Goal: Task Accomplishment & Management: Complete application form

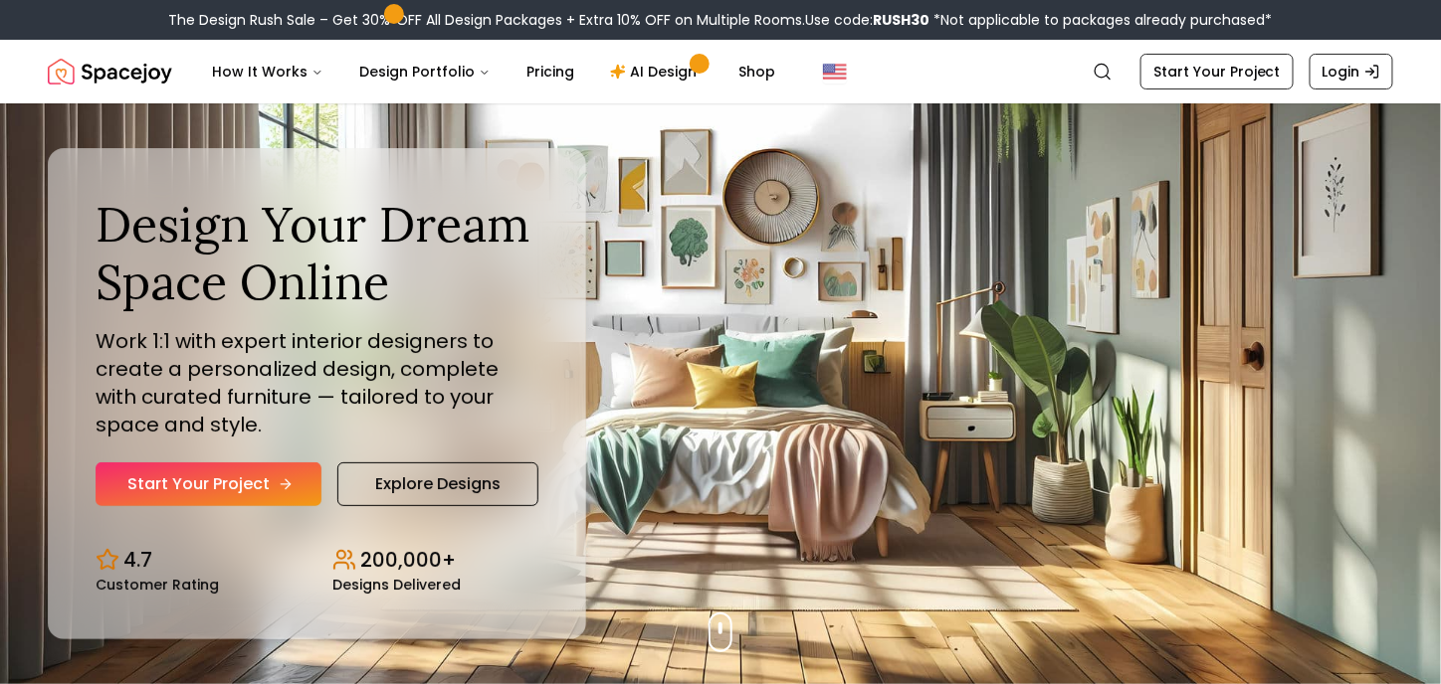
click at [263, 471] on link "Start Your Project" at bounding box center [209, 485] width 226 height 44
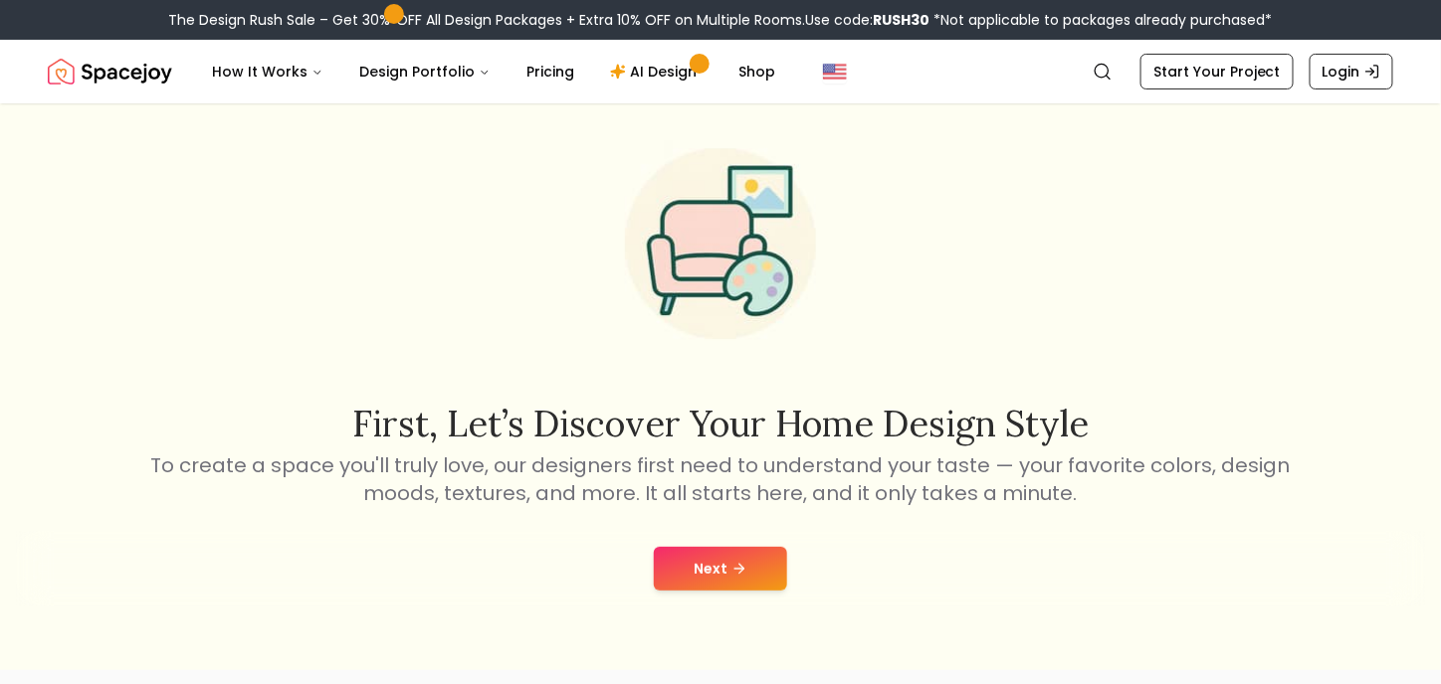
scroll to position [52, 0]
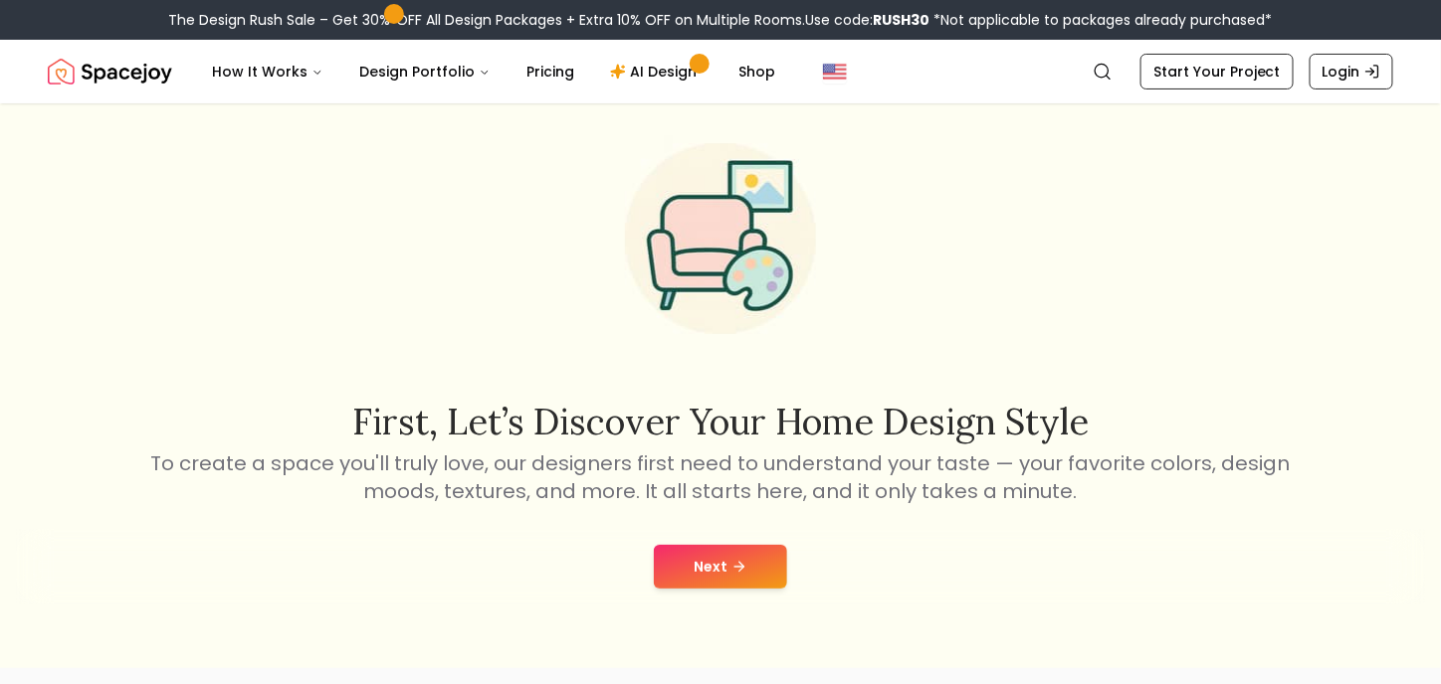
click at [748, 572] on button "Next" at bounding box center [720, 567] width 133 height 44
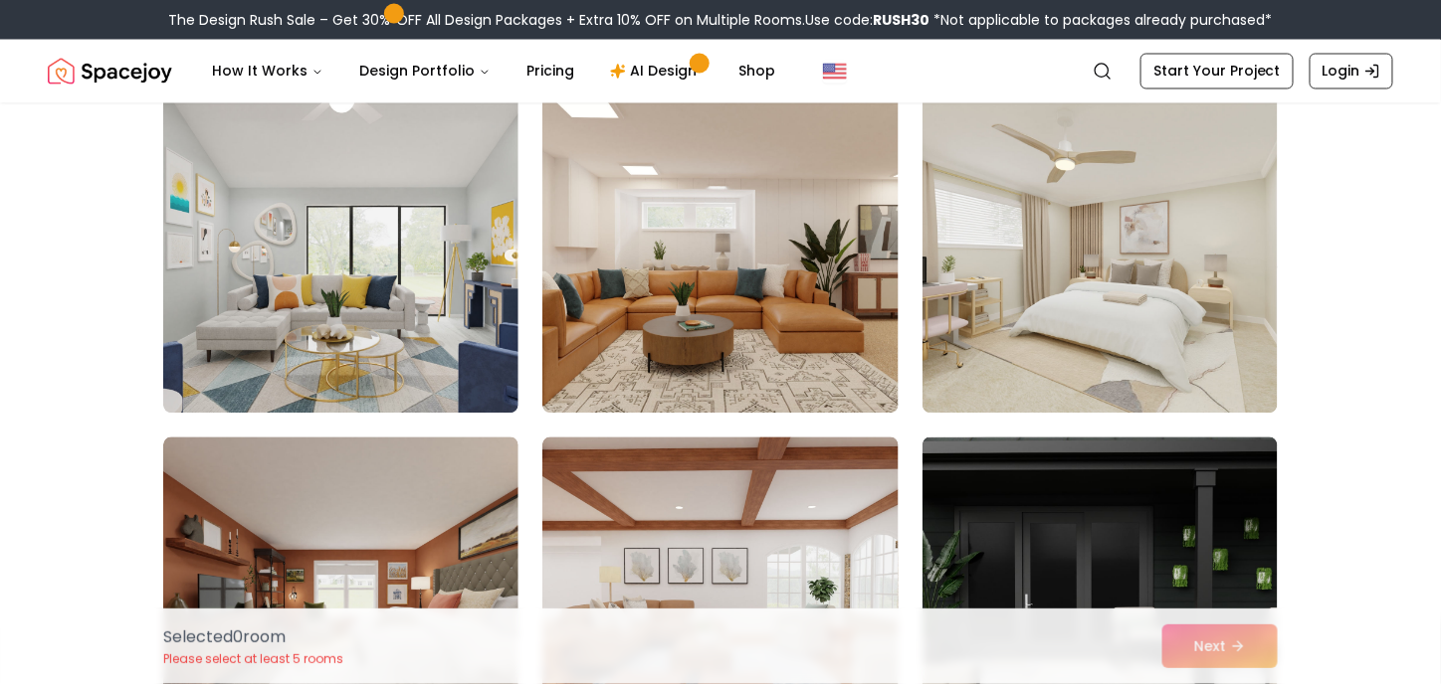
scroll to position [1208, 0]
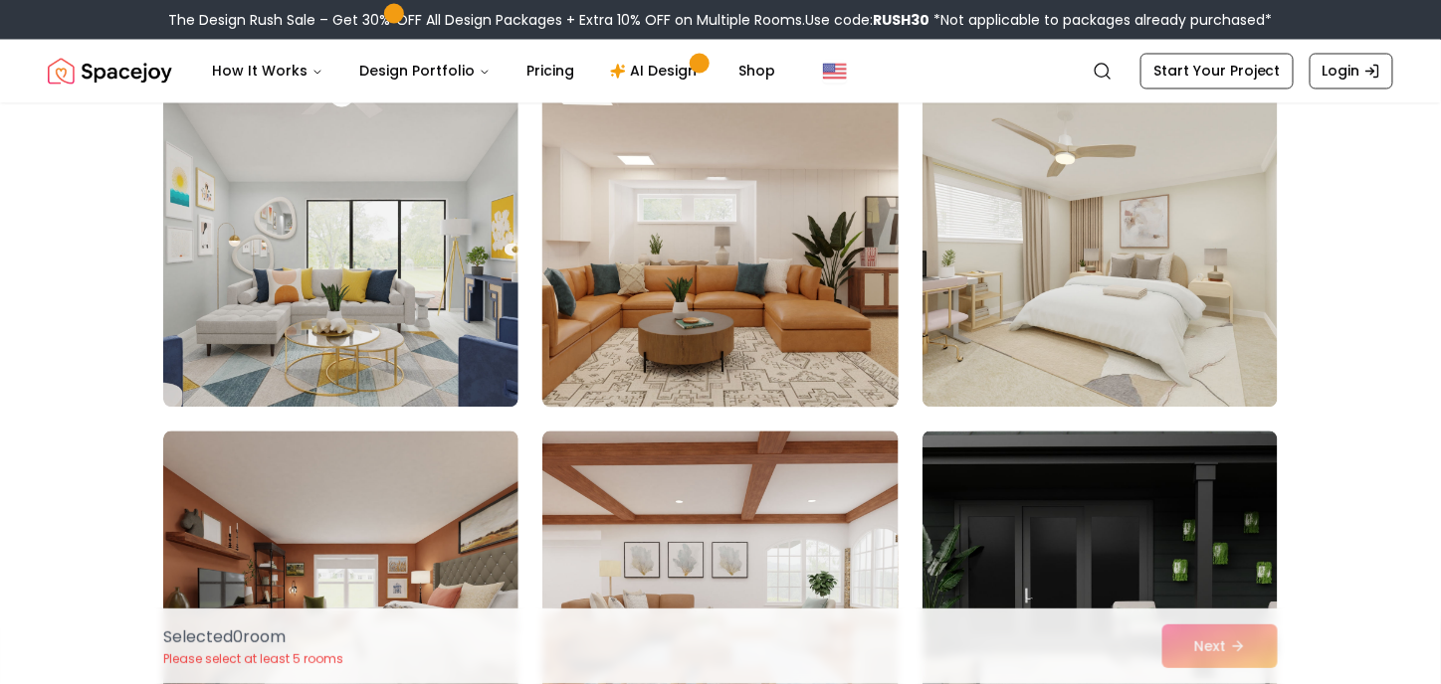
click at [817, 311] on img at bounding box center [719, 249] width 373 height 334
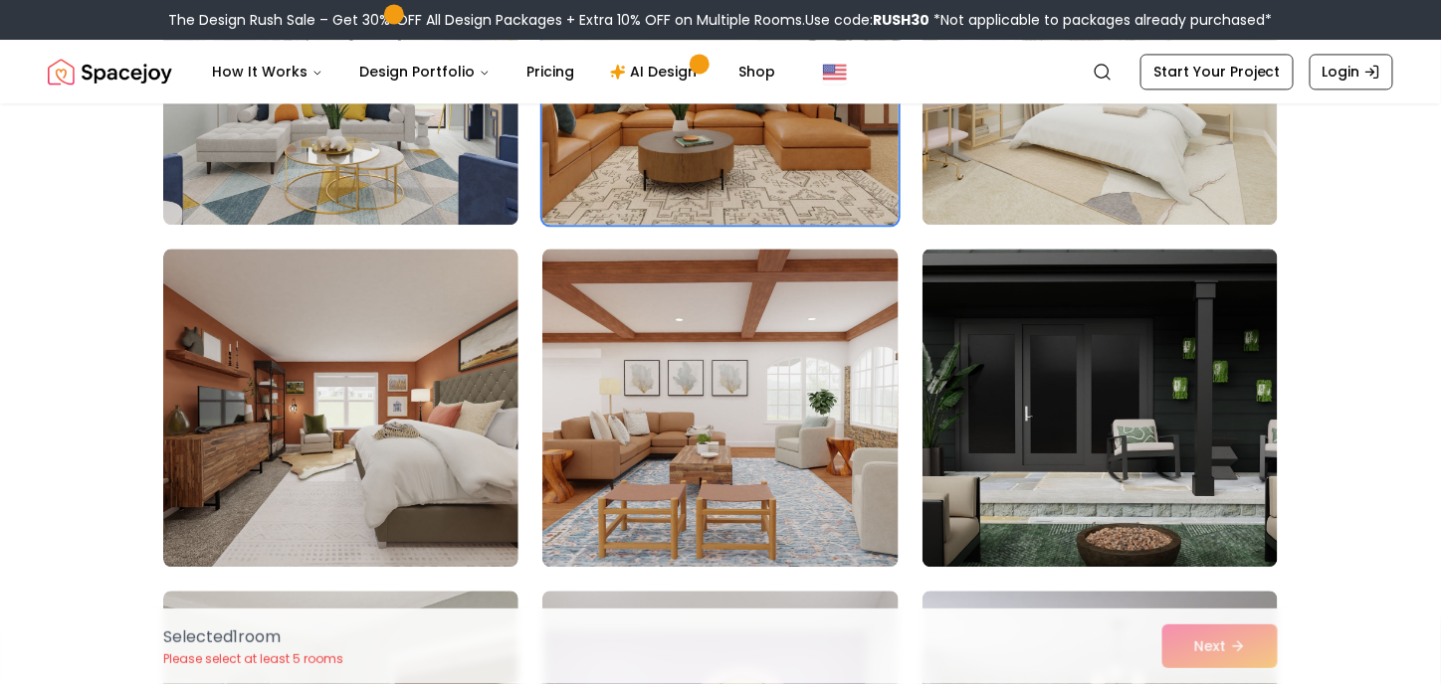
scroll to position [1453, 0]
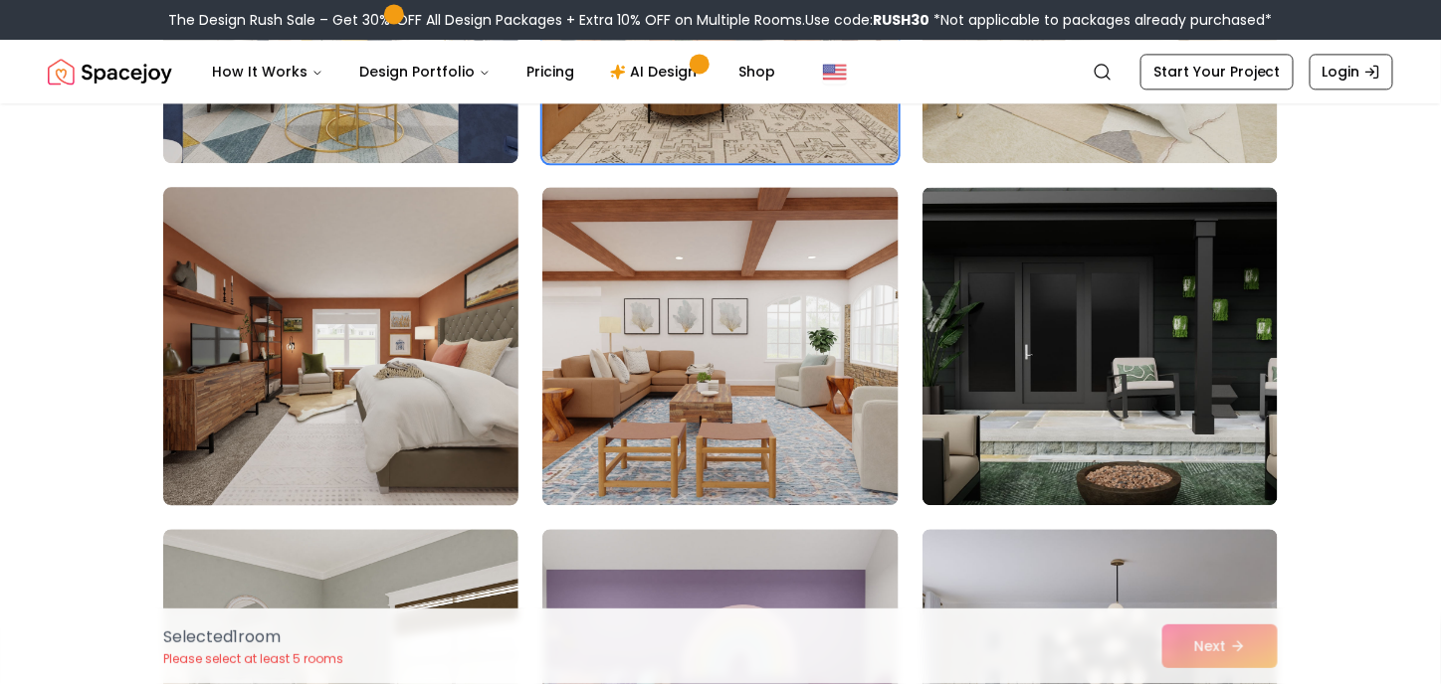
click at [407, 357] on img at bounding box center [340, 346] width 373 height 334
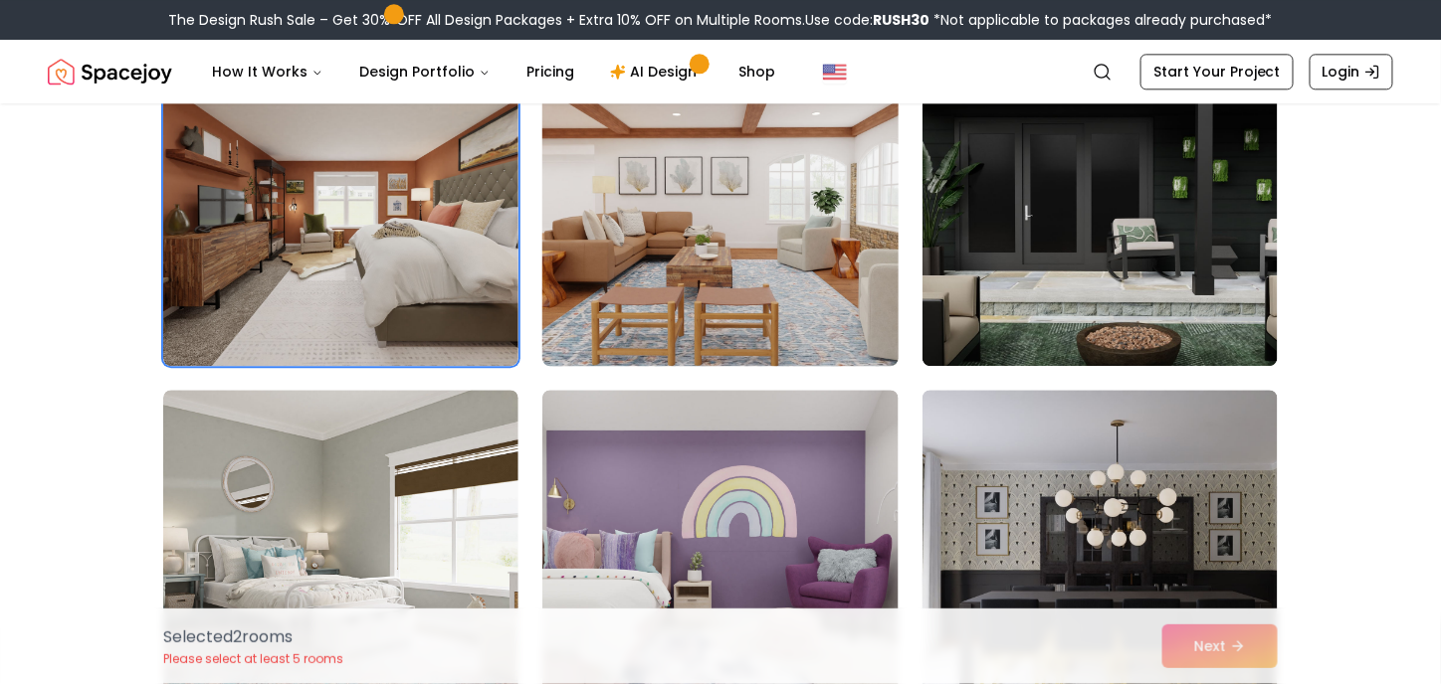
scroll to position [1632, 0]
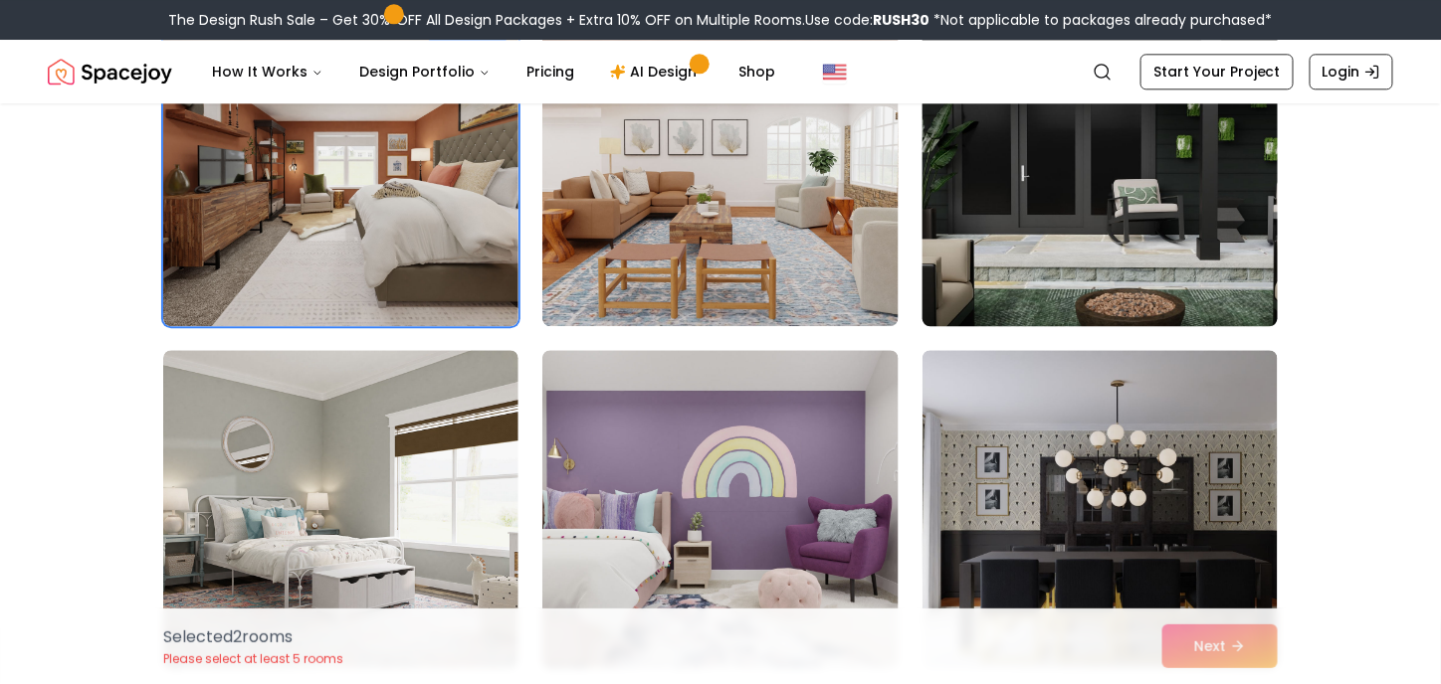
click at [1043, 210] on img at bounding box center [1099, 167] width 373 height 334
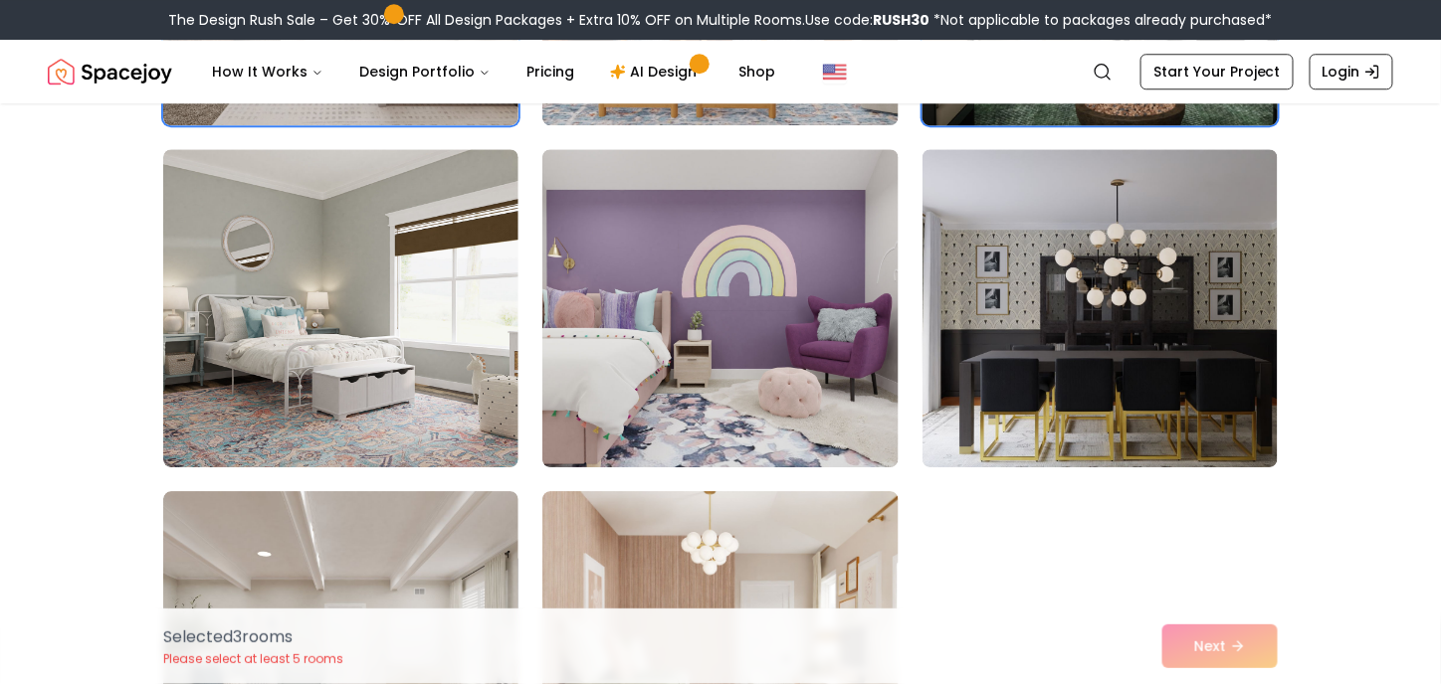
scroll to position [1836, 0]
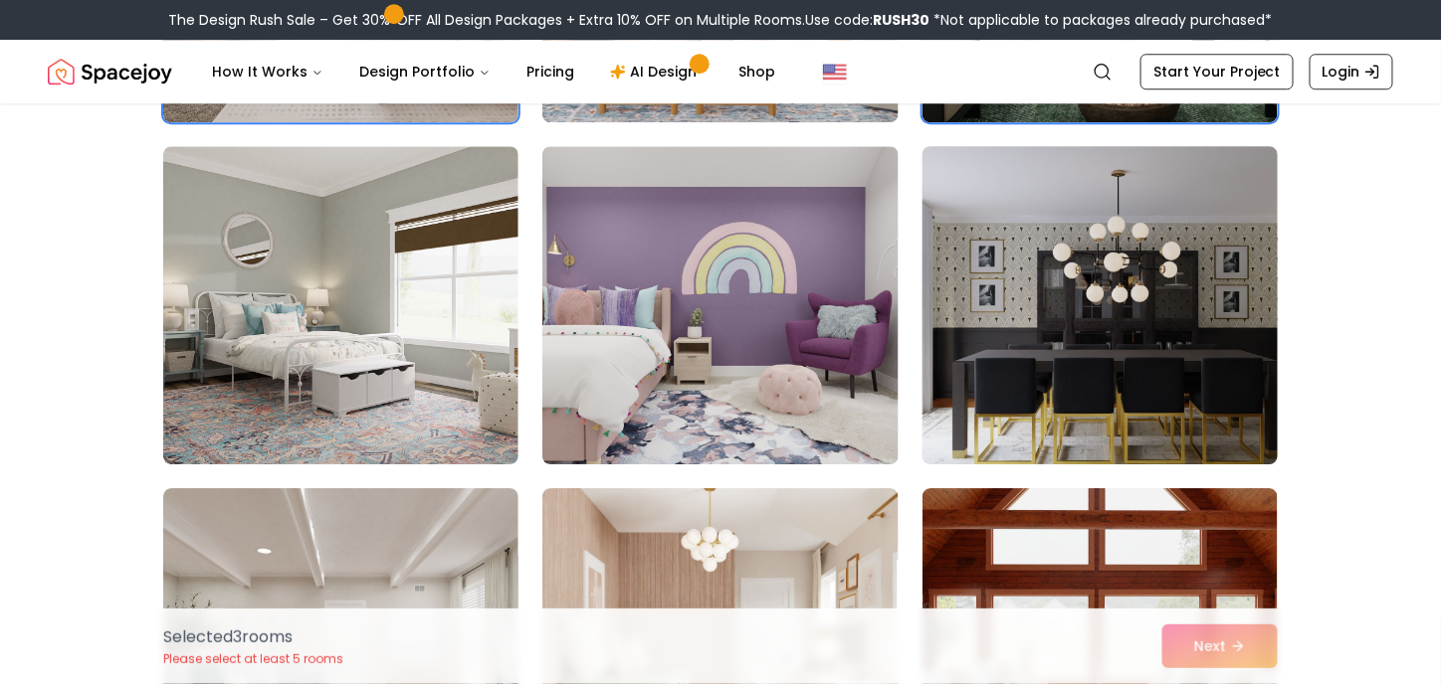
click at [1033, 331] on img at bounding box center [1099, 305] width 373 height 334
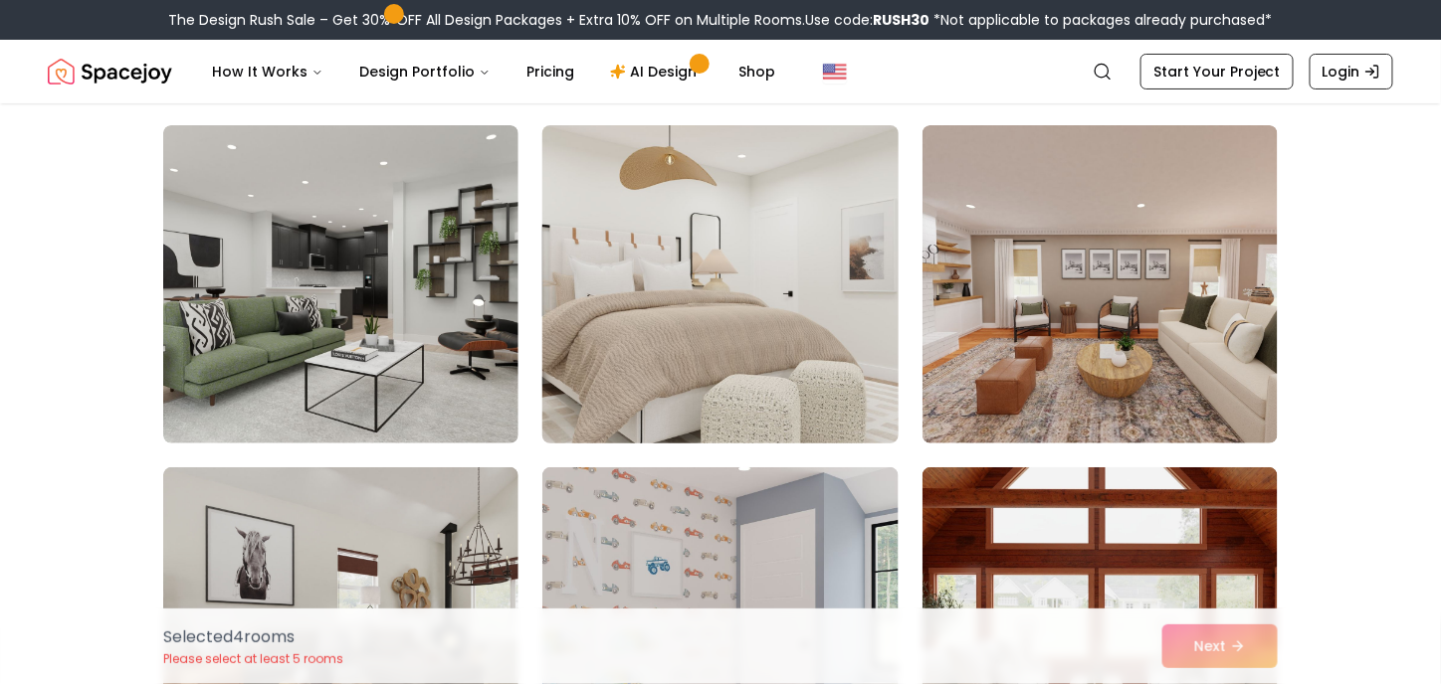
scroll to position [2540, 0]
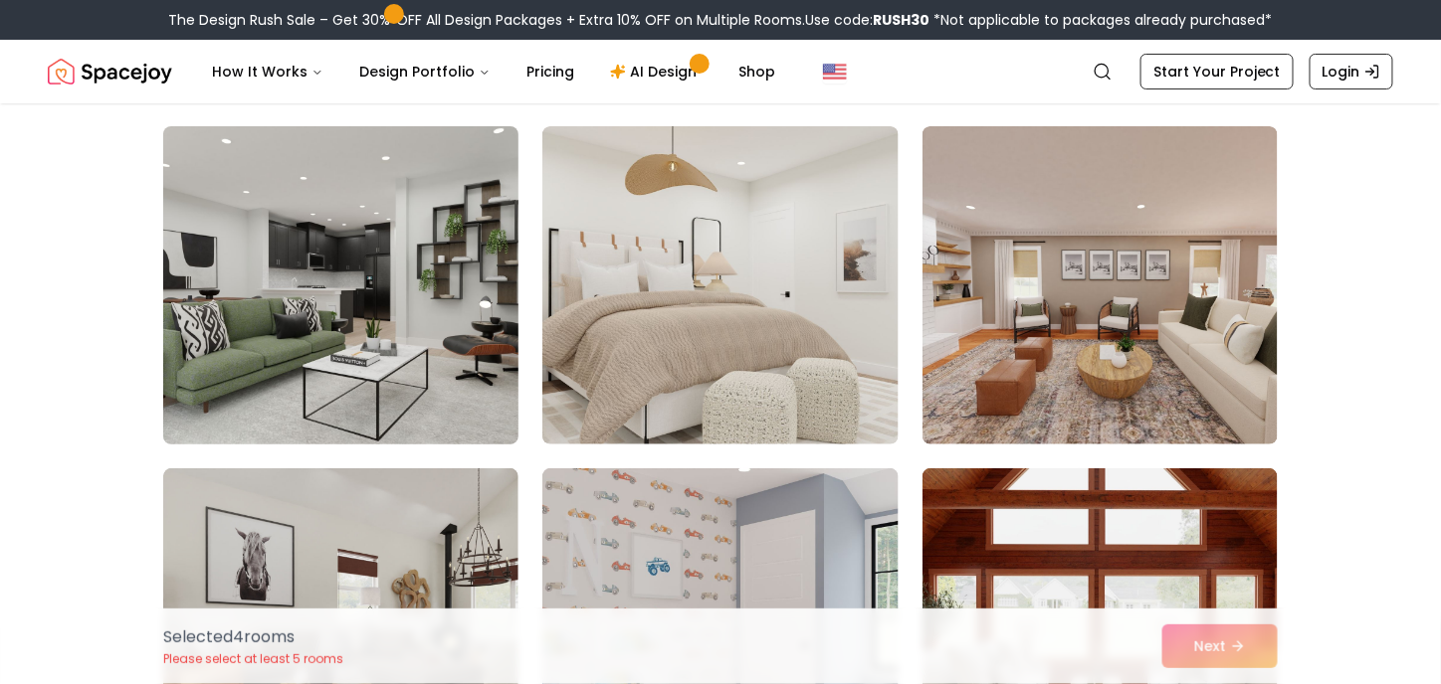
click at [464, 254] on img at bounding box center [340, 285] width 373 height 334
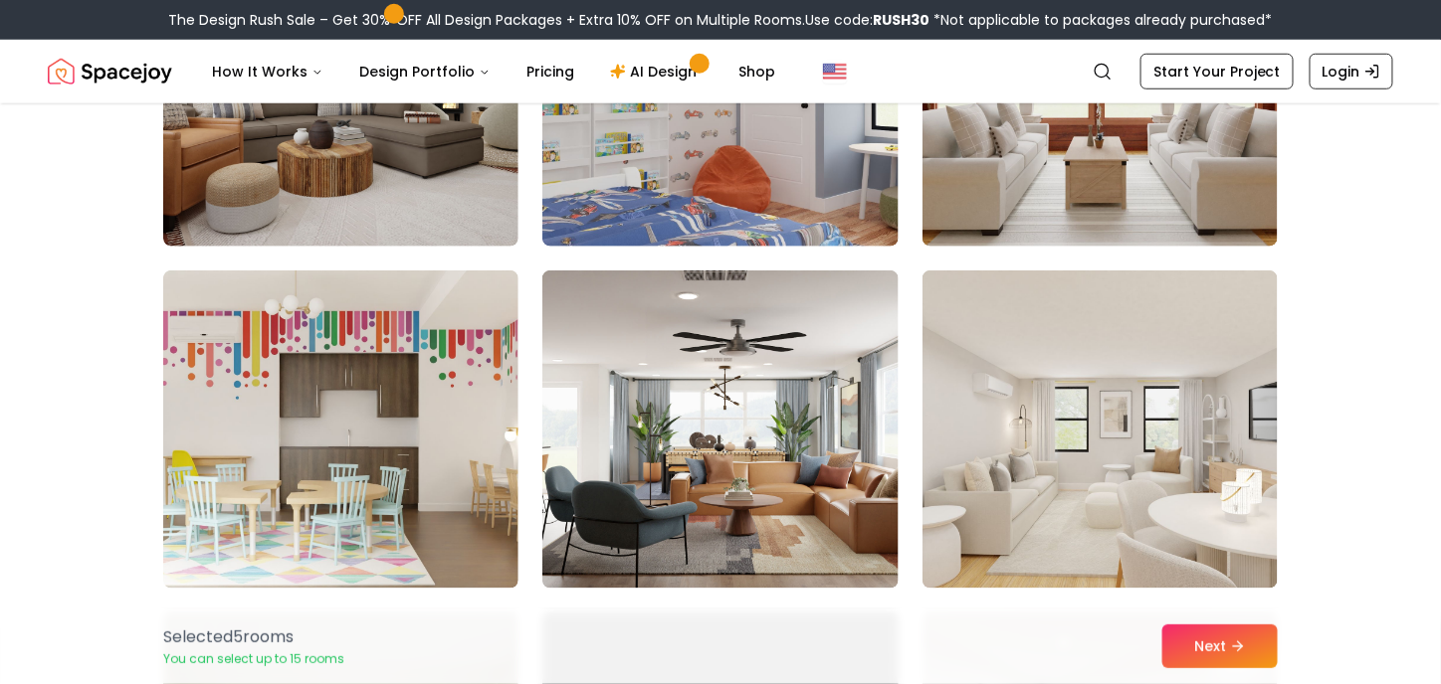
scroll to position [3158, 0]
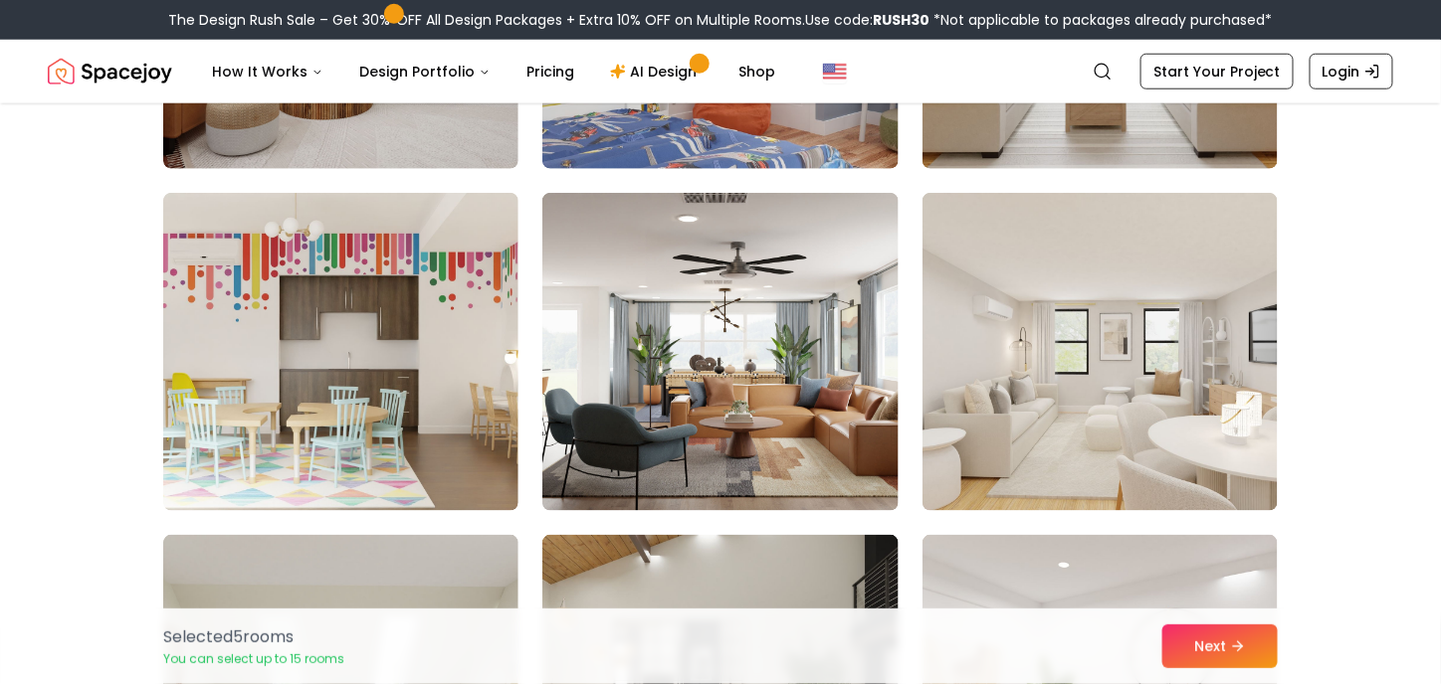
click at [761, 375] on img at bounding box center [719, 352] width 355 height 318
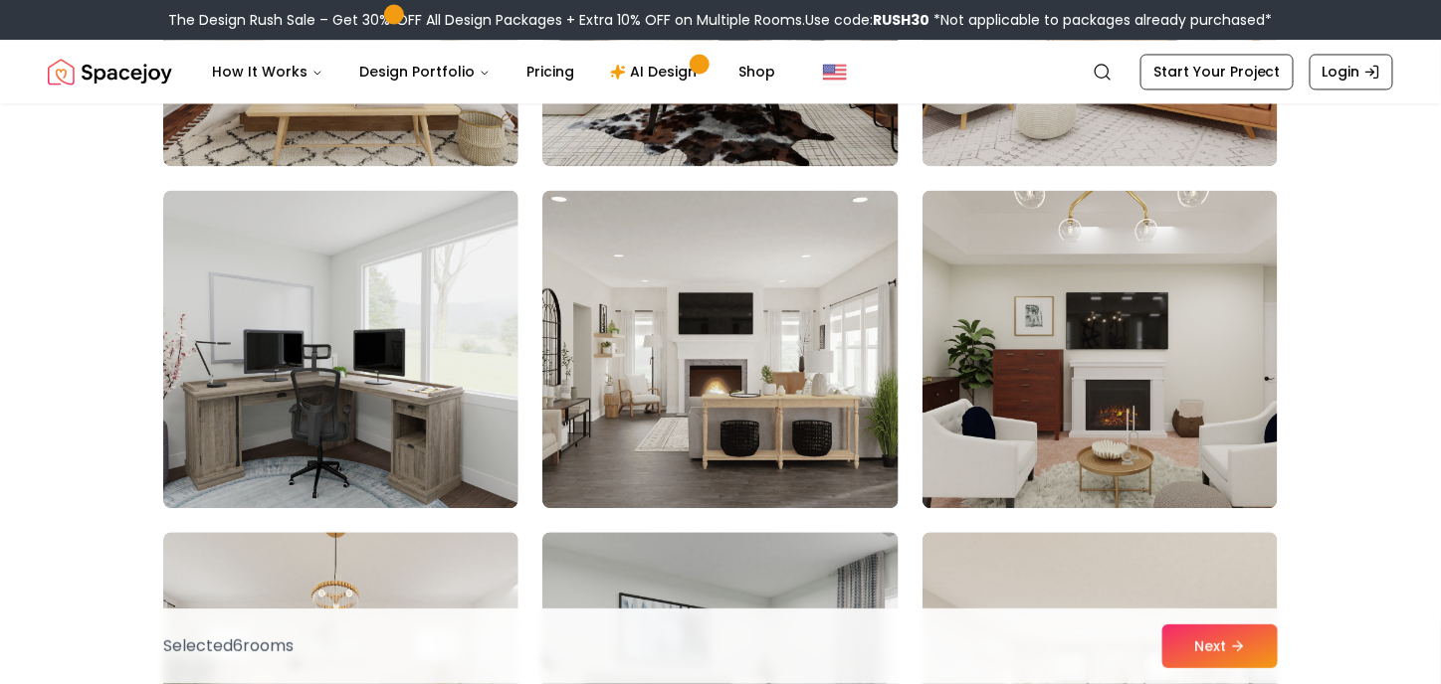
scroll to position [3856, 0]
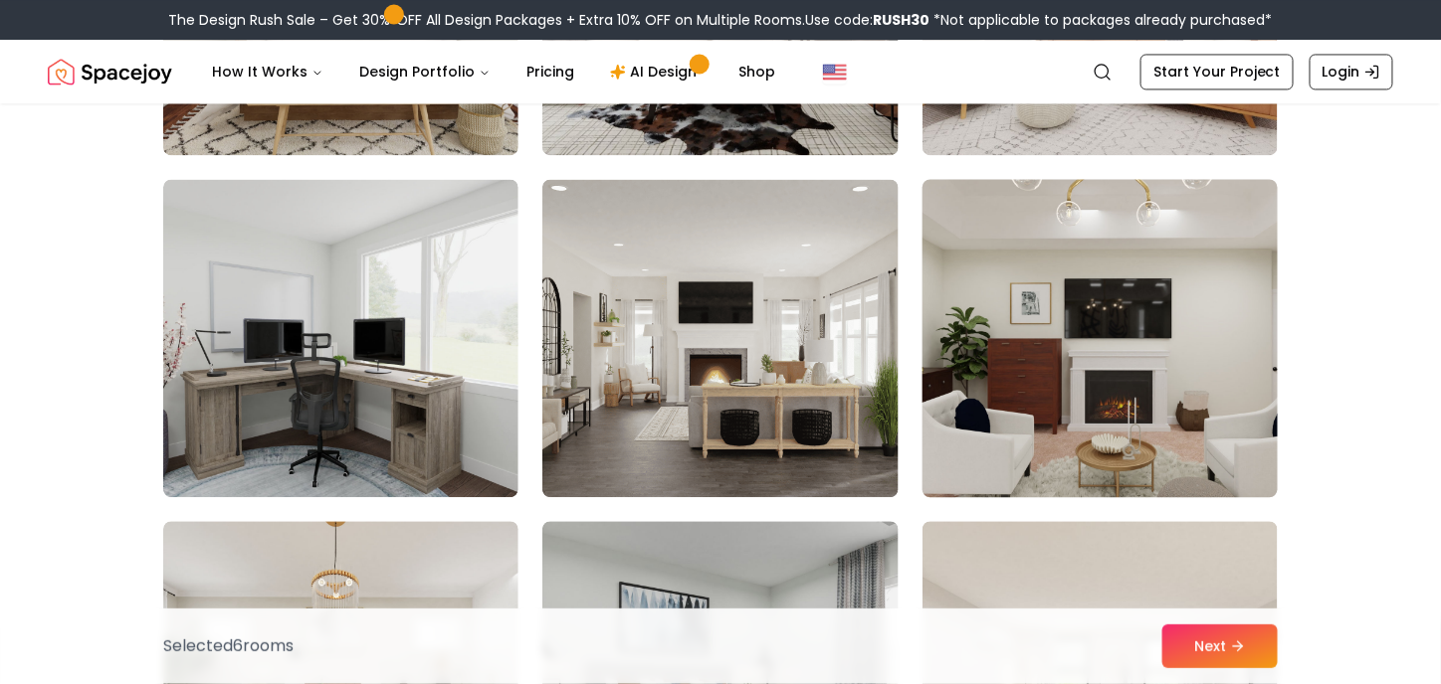
click at [1069, 333] on img at bounding box center [1099, 338] width 373 height 334
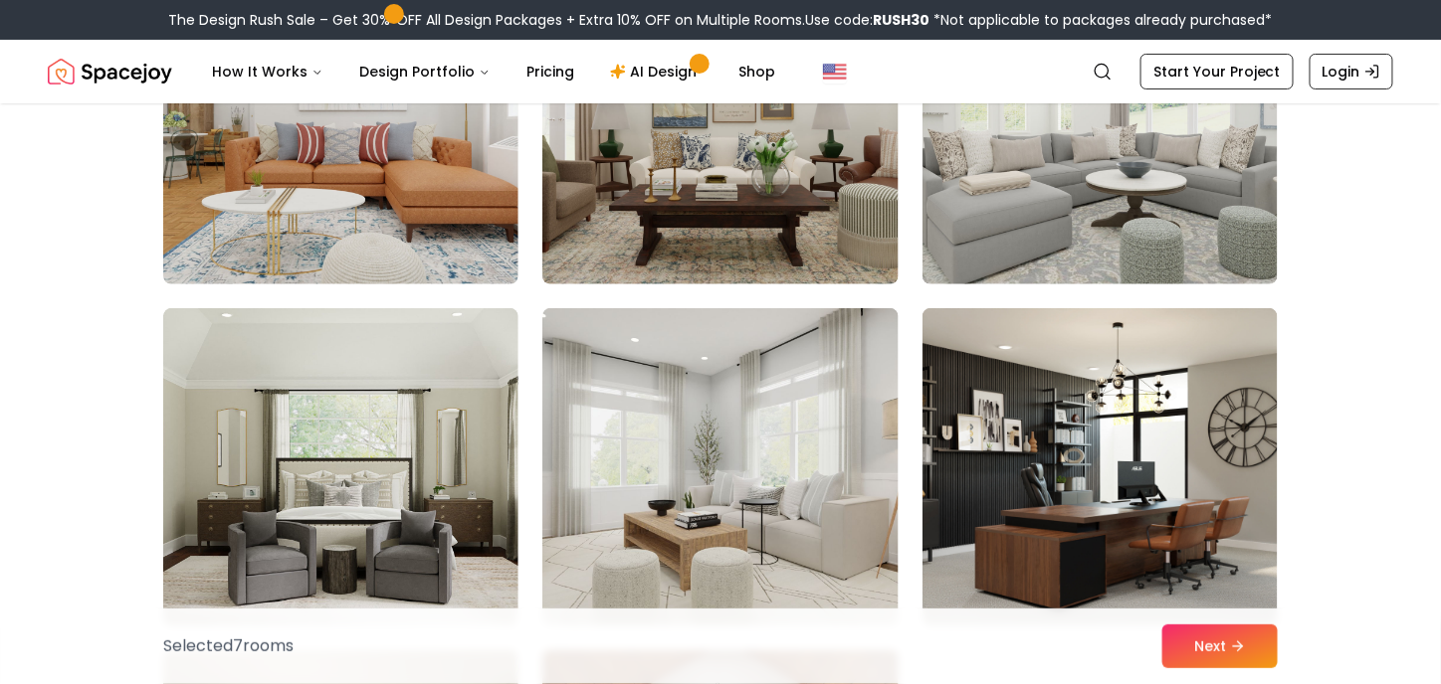
scroll to position [5096, 0]
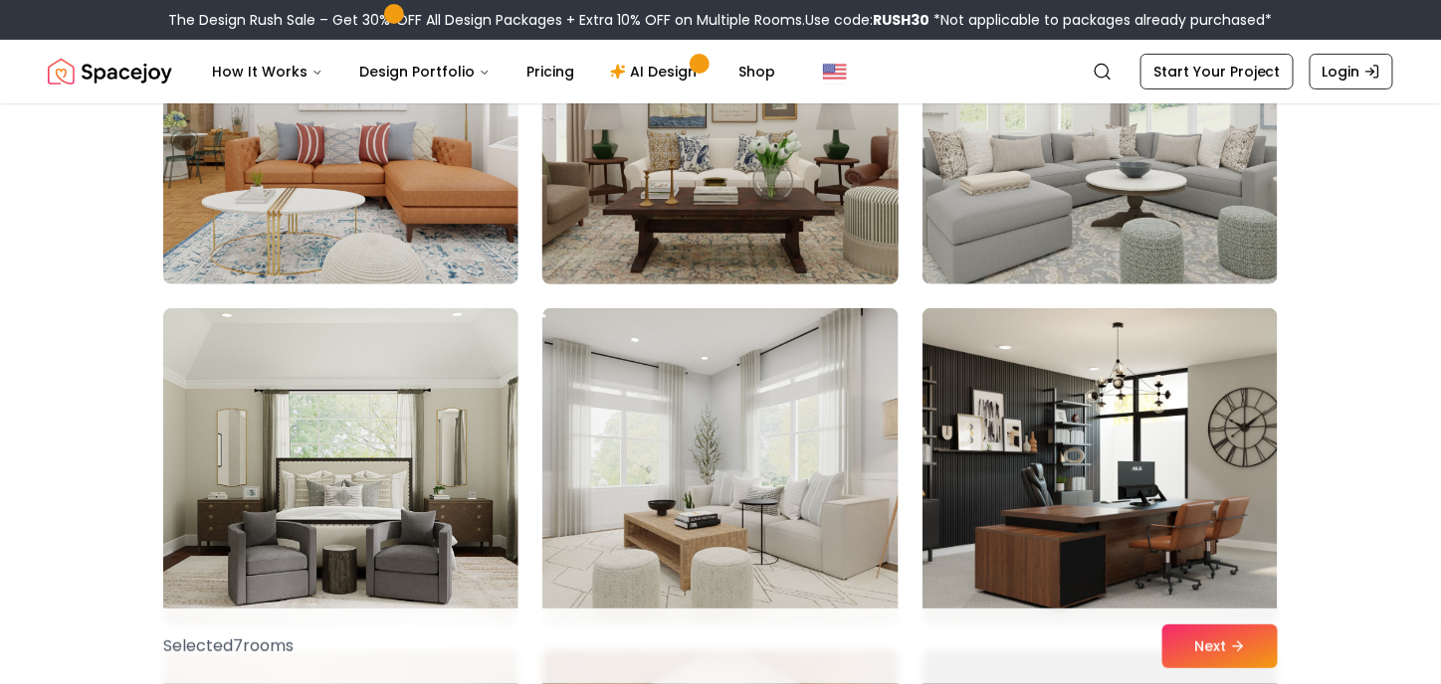
click at [766, 131] on img at bounding box center [719, 125] width 373 height 334
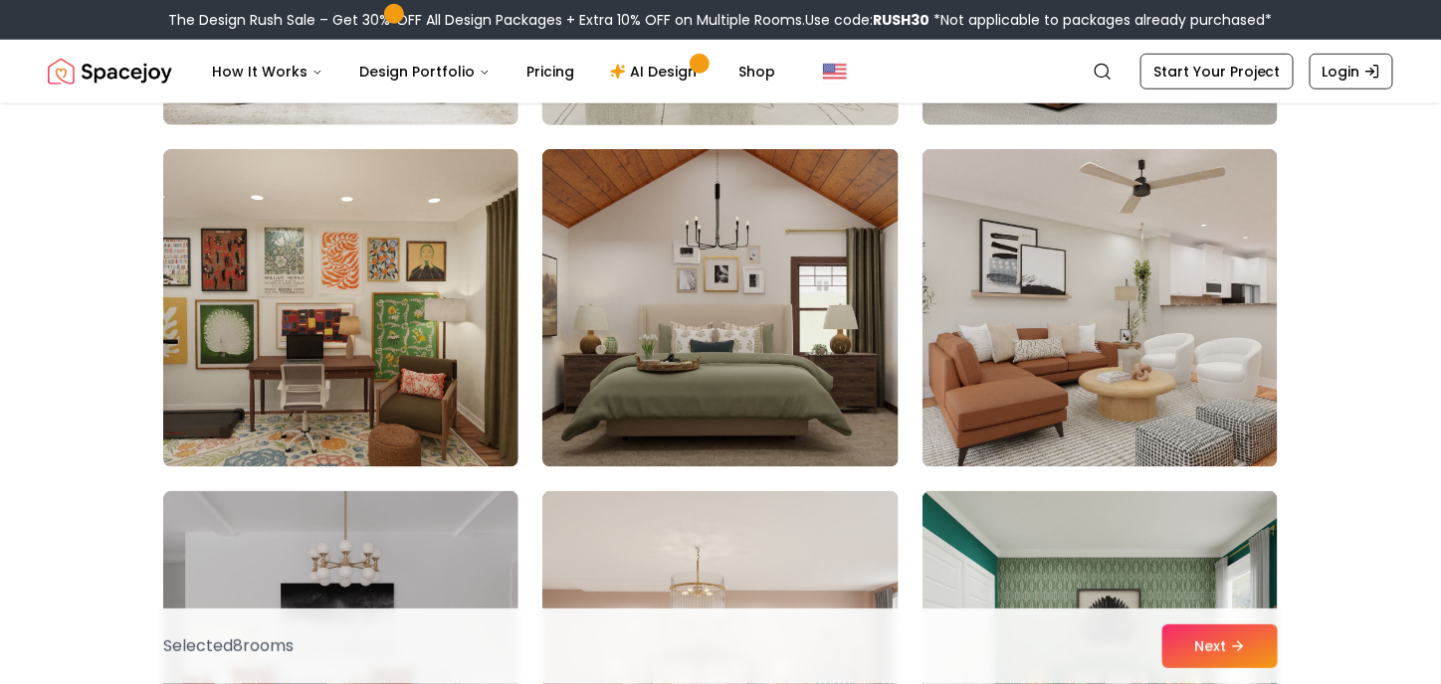
scroll to position [5597, 0]
click at [728, 368] on img at bounding box center [719, 308] width 355 height 318
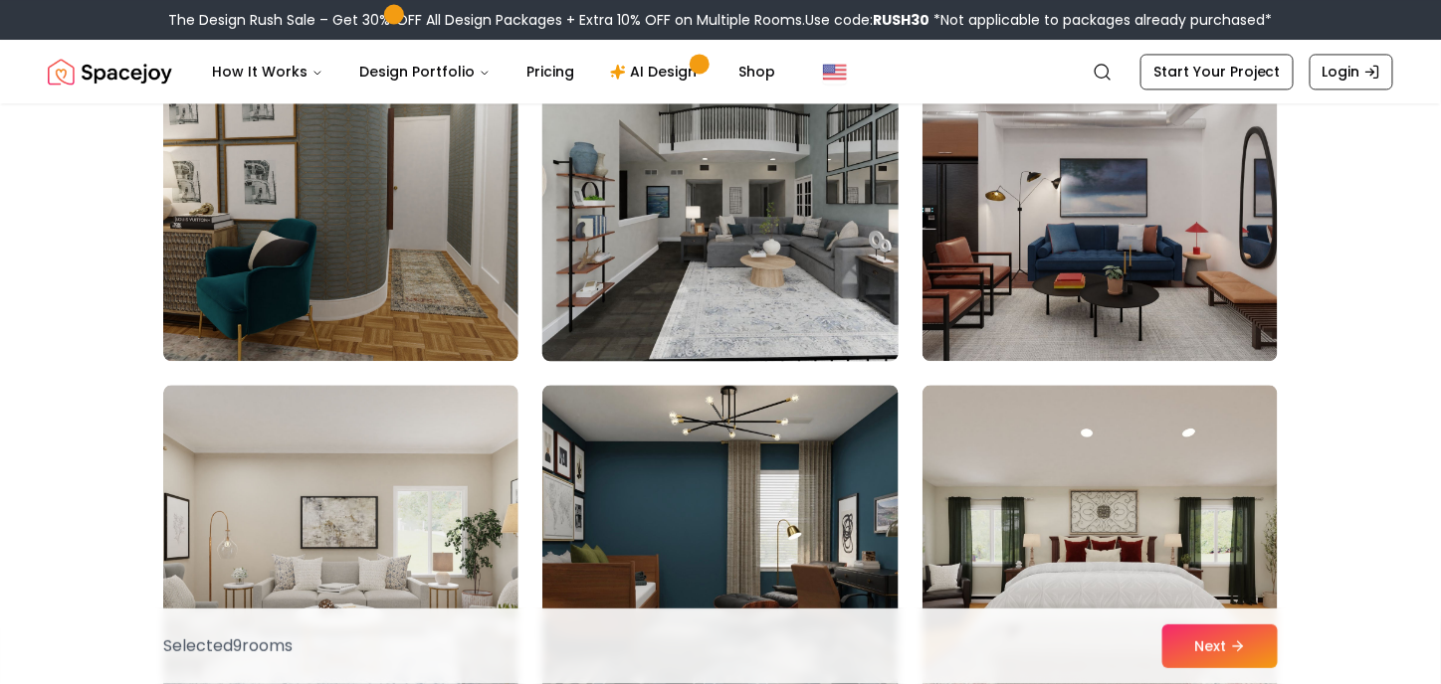
scroll to position [6397, 0]
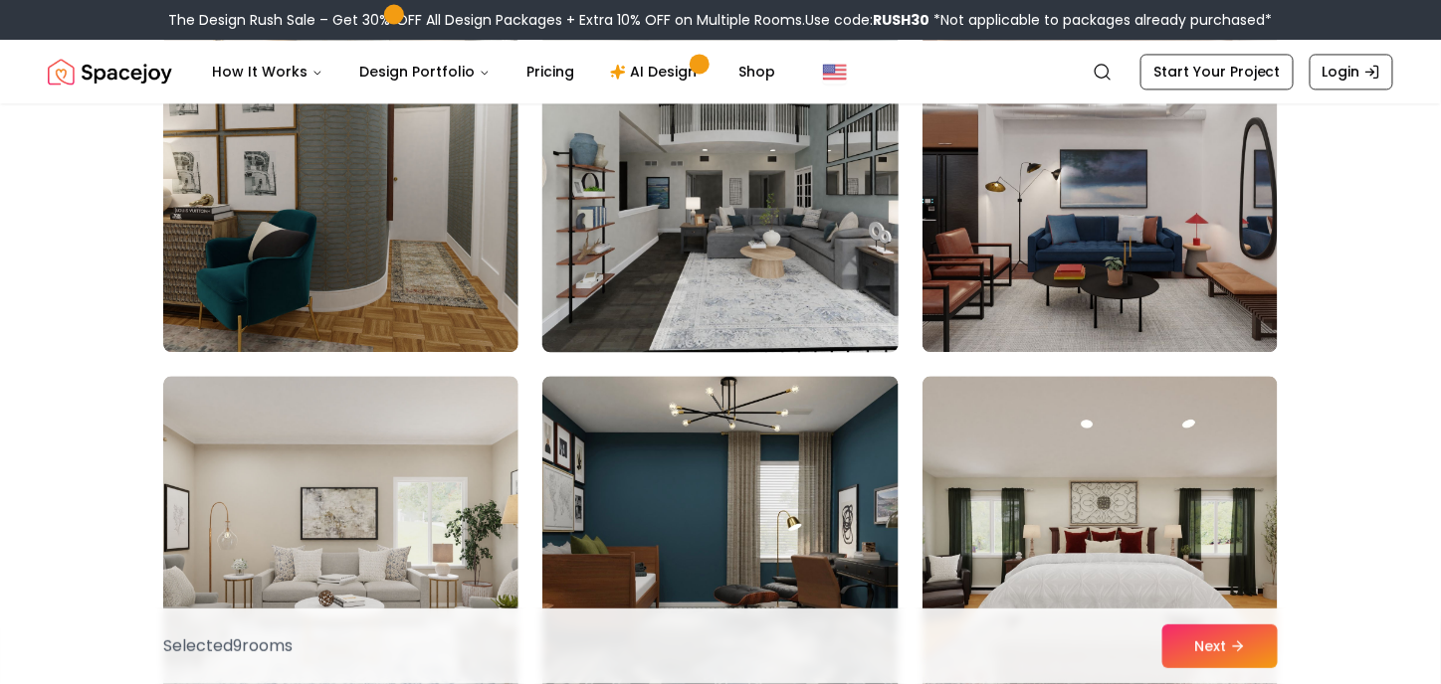
click at [840, 258] on img at bounding box center [719, 193] width 373 height 334
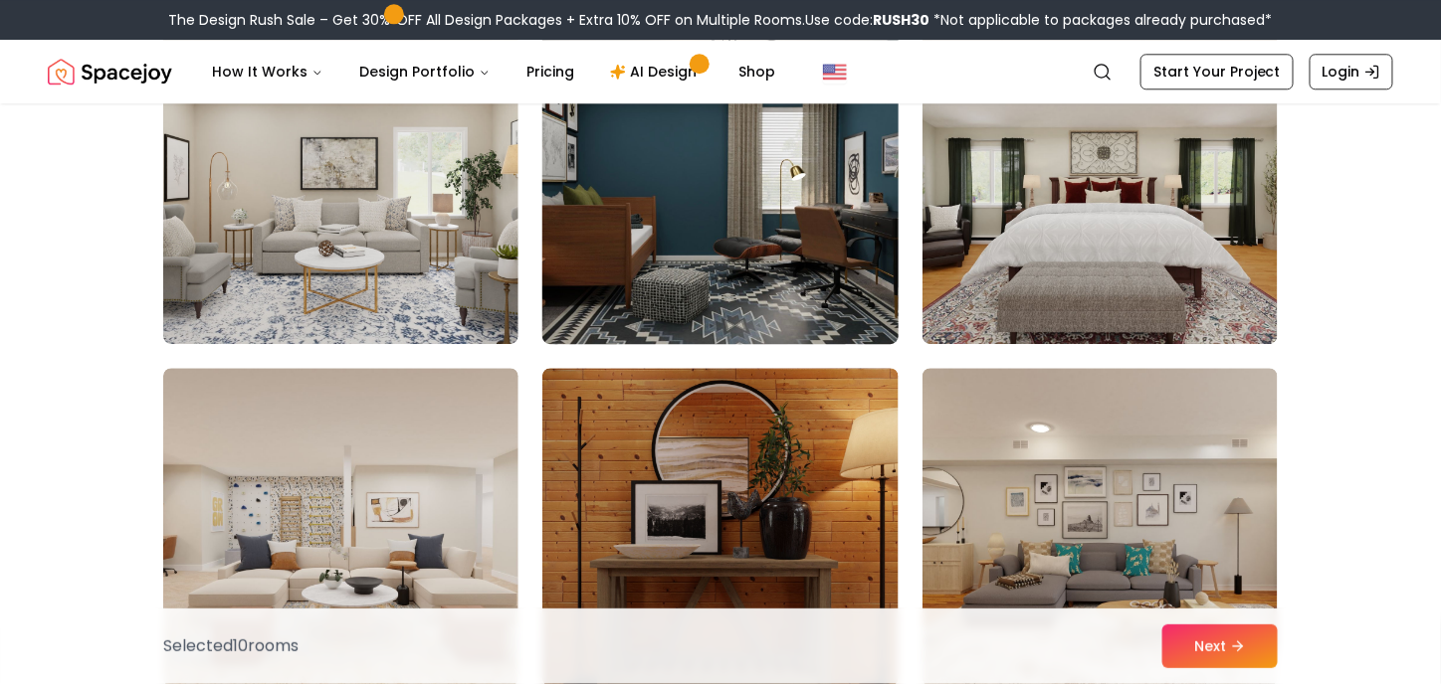
scroll to position [6942, 0]
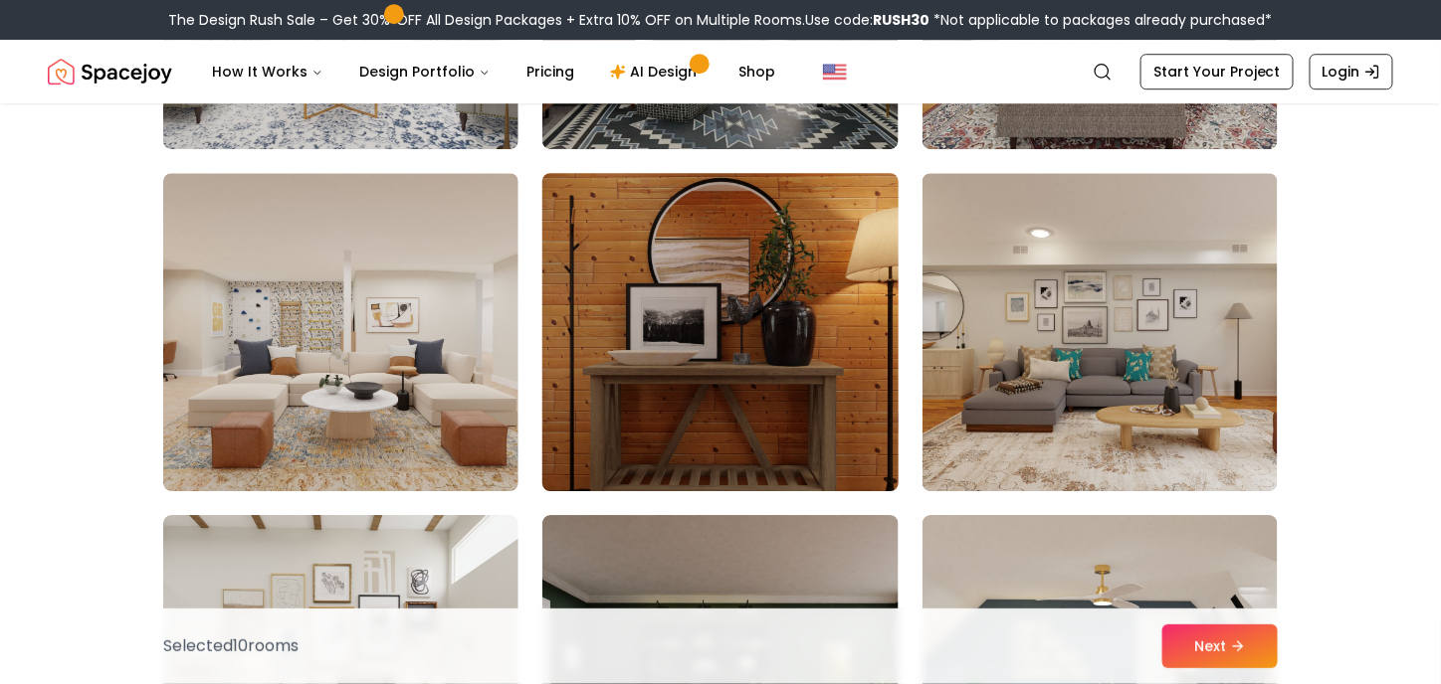
click at [820, 437] on img at bounding box center [719, 332] width 373 height 334
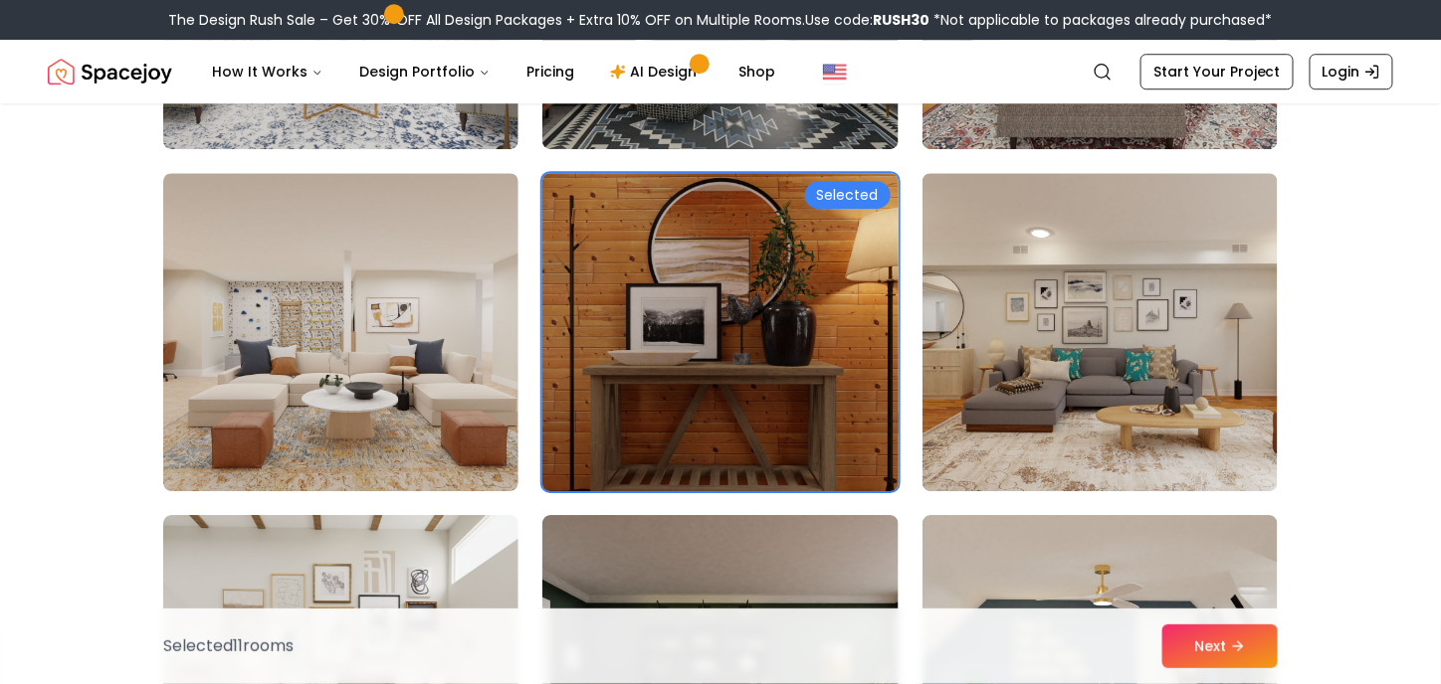
scroll to position [7101, 0]
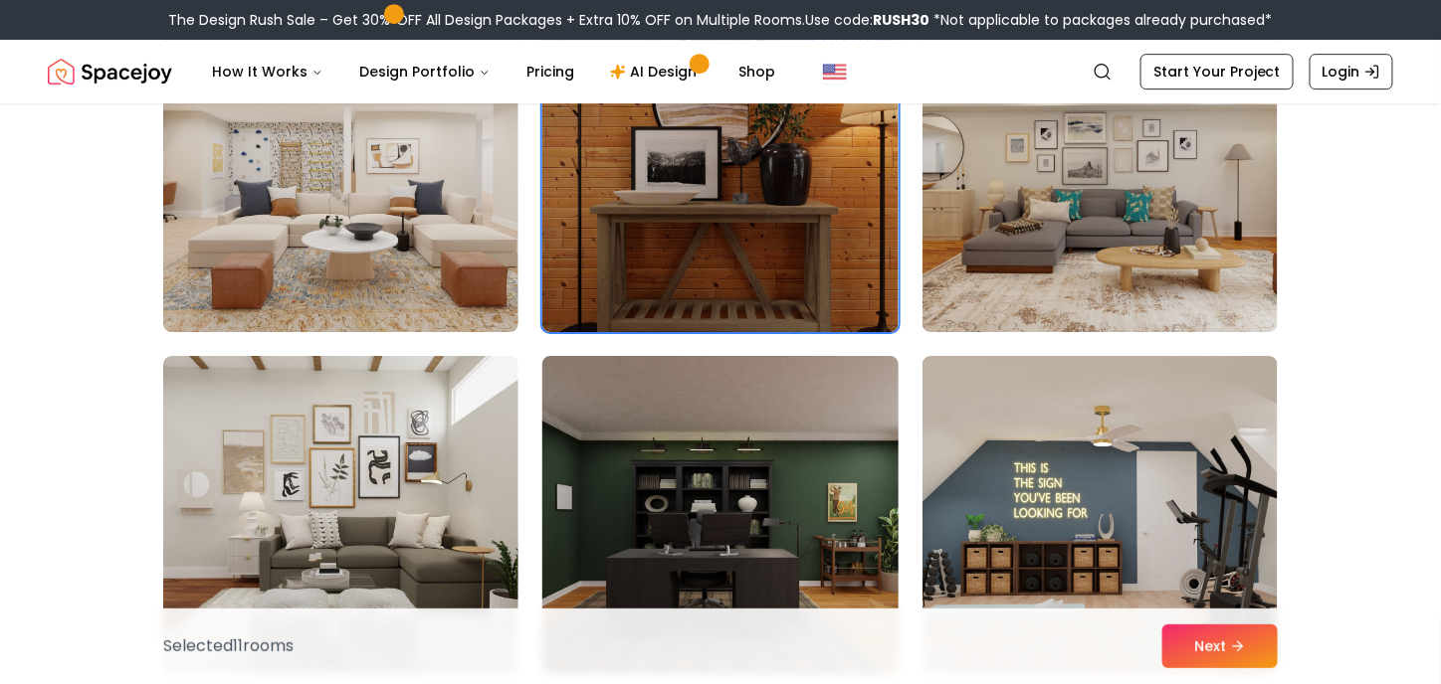
click at [693, 568] on img at bounding box center [719, 515] width 373 height 334
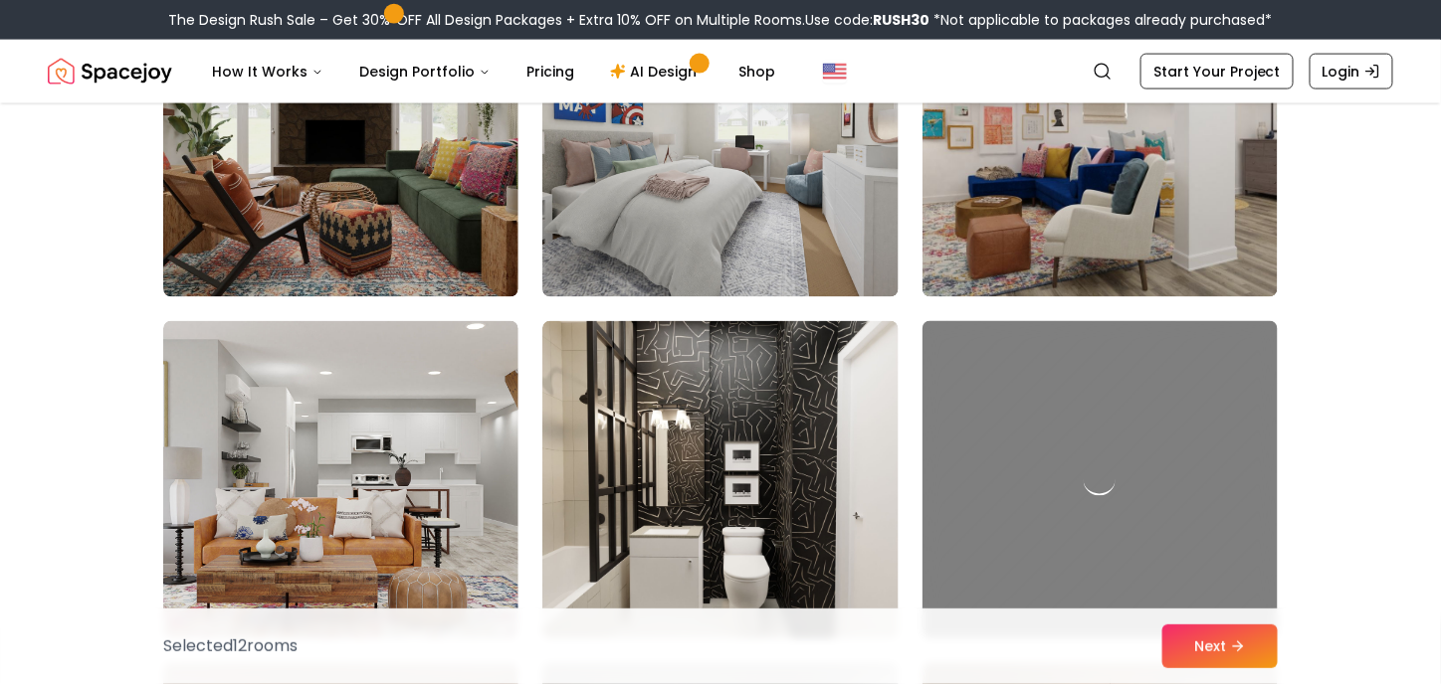
scroll to position [8486, 0]
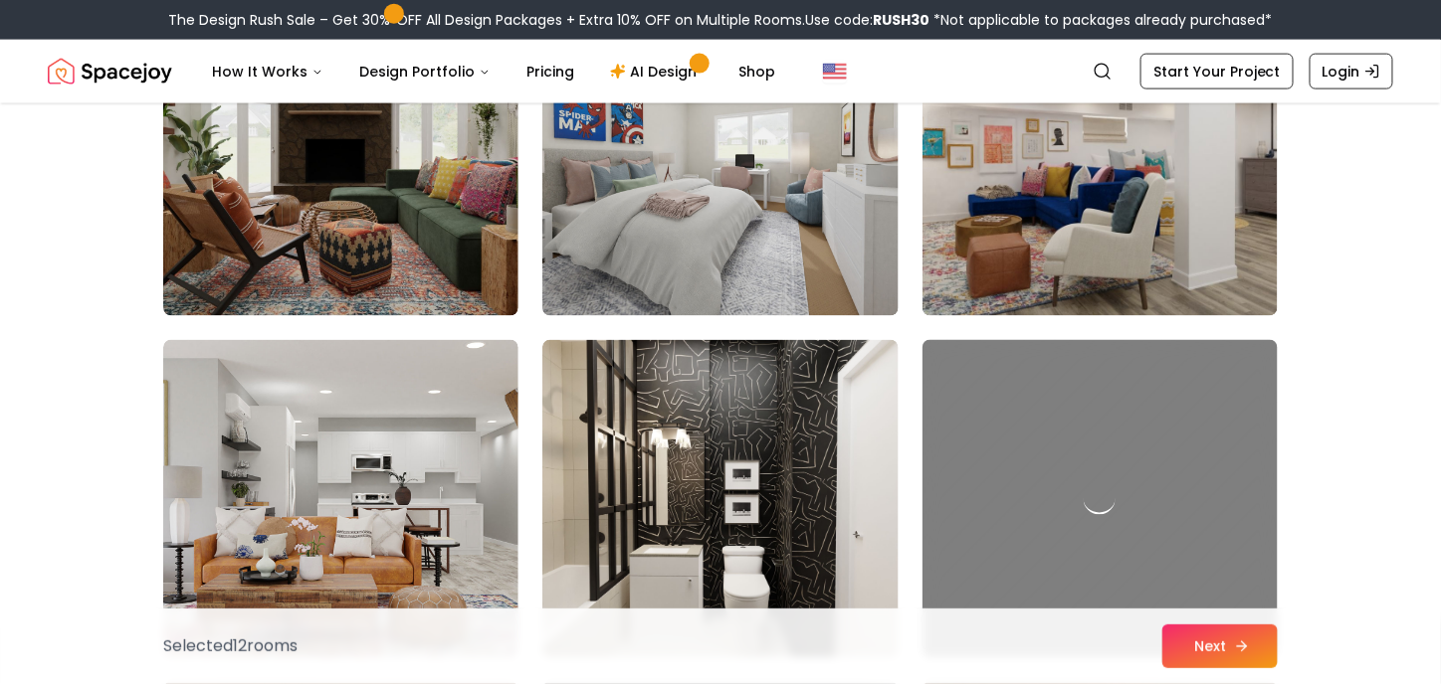
click at [1190, 638] on button "Next" at bounding box center [1219, 647] width 115 height 44
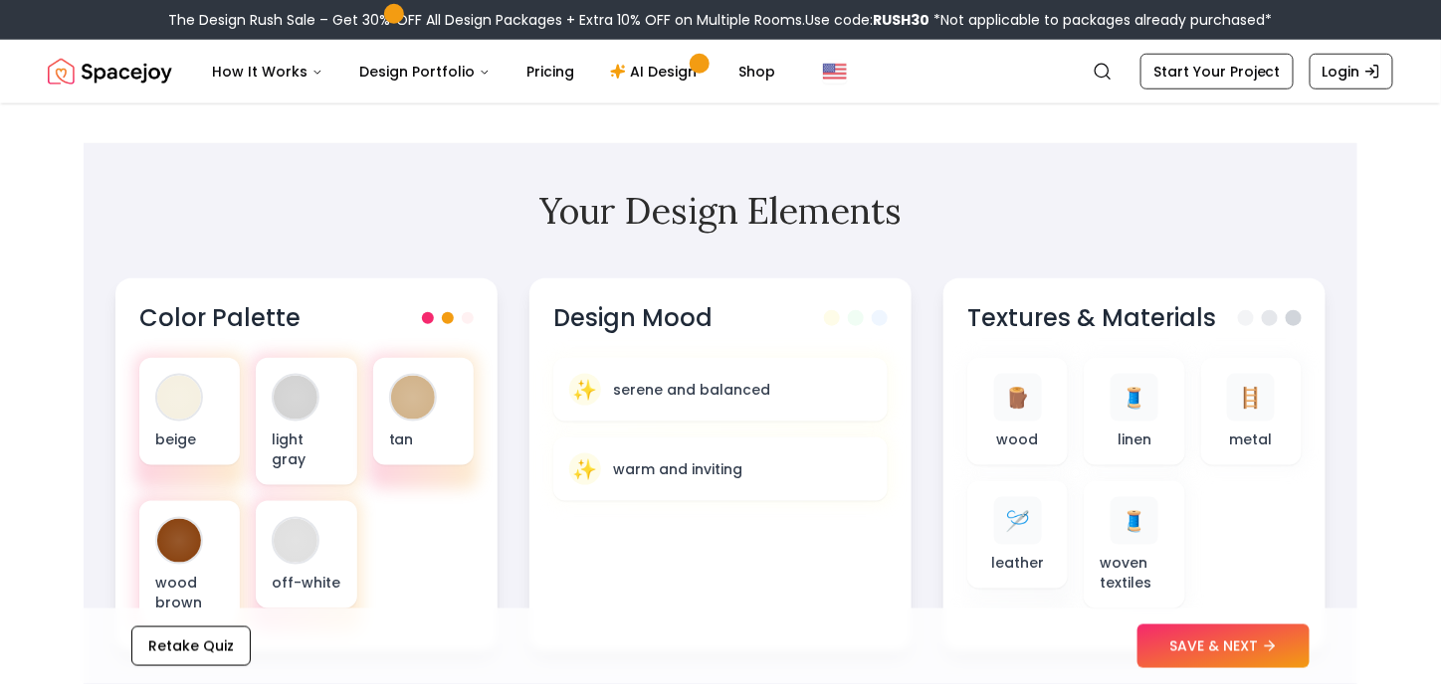
scroll to position [571, 0]
click at [1218, 644] on button "SAVE & NEXT" at bounding box center [1223, 647] width 172 height 44
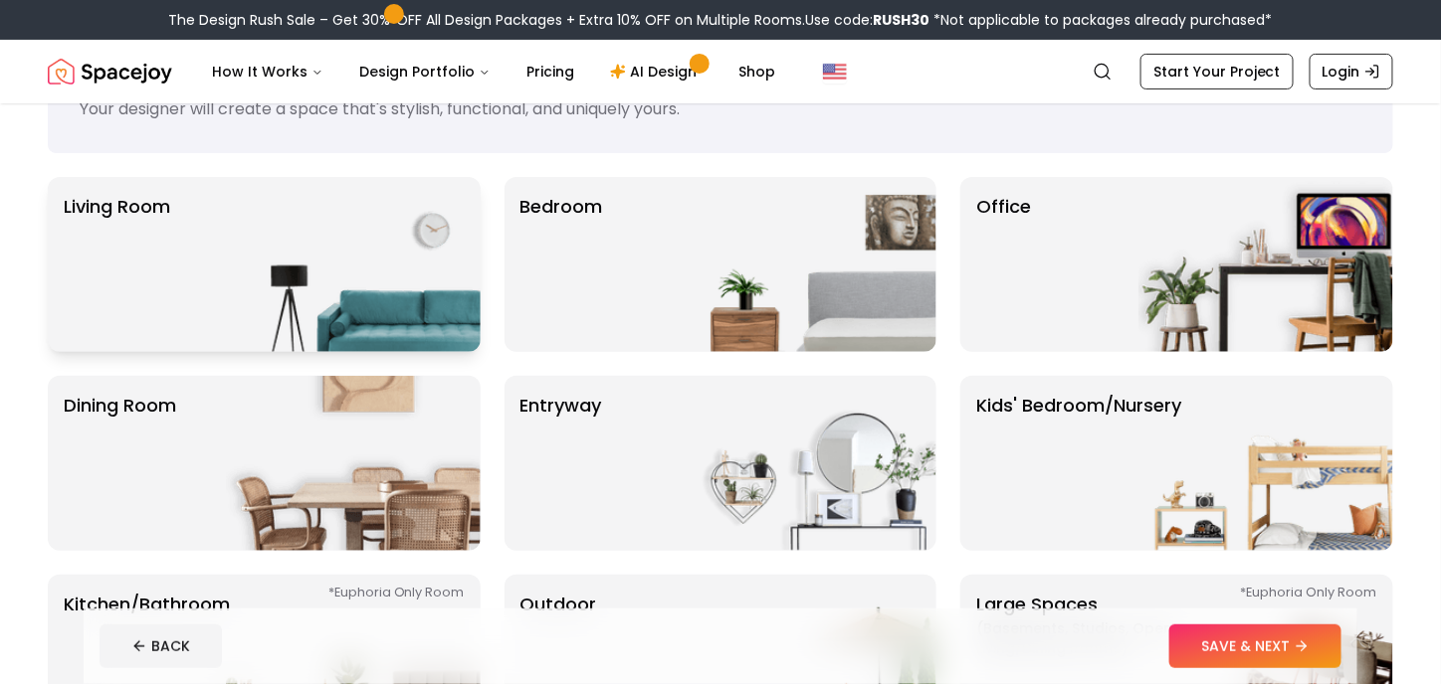
scroll to position [76, 0]
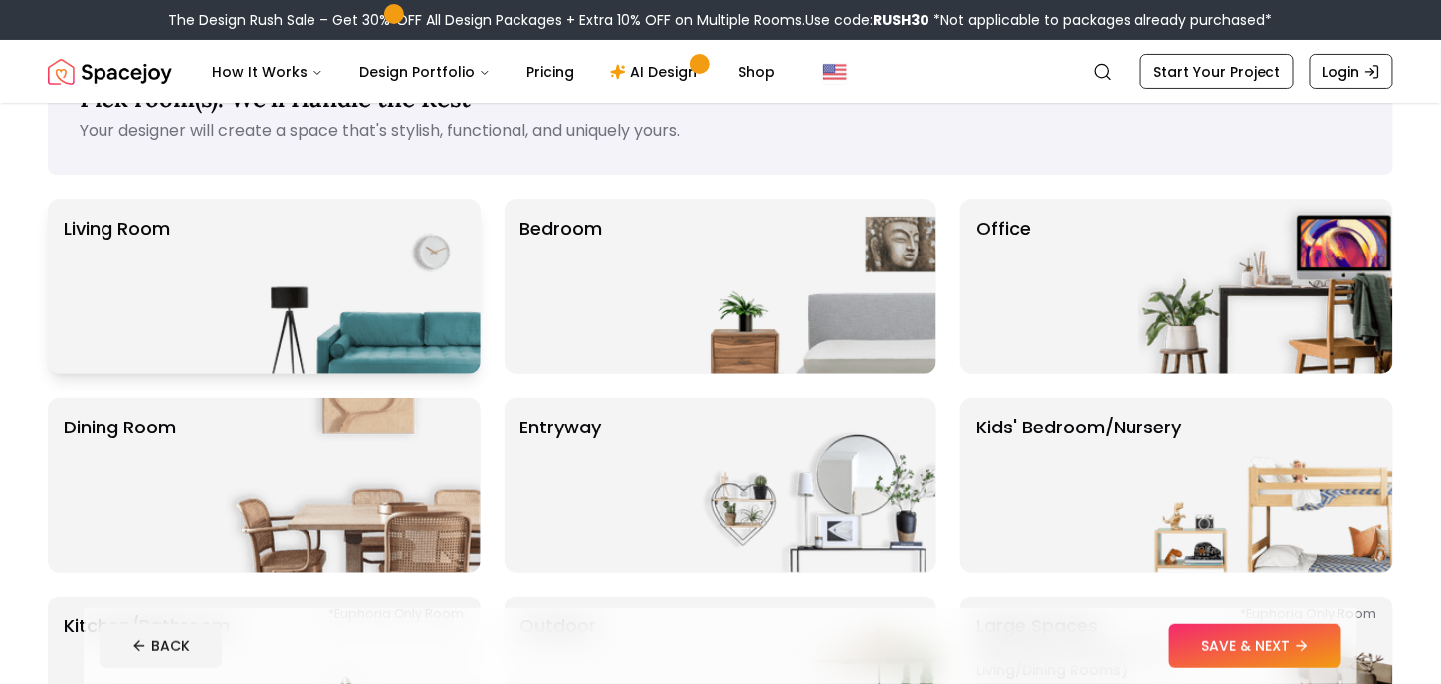
click at [344, 252] on img at bounding box center [353, 286] width 255 height 175
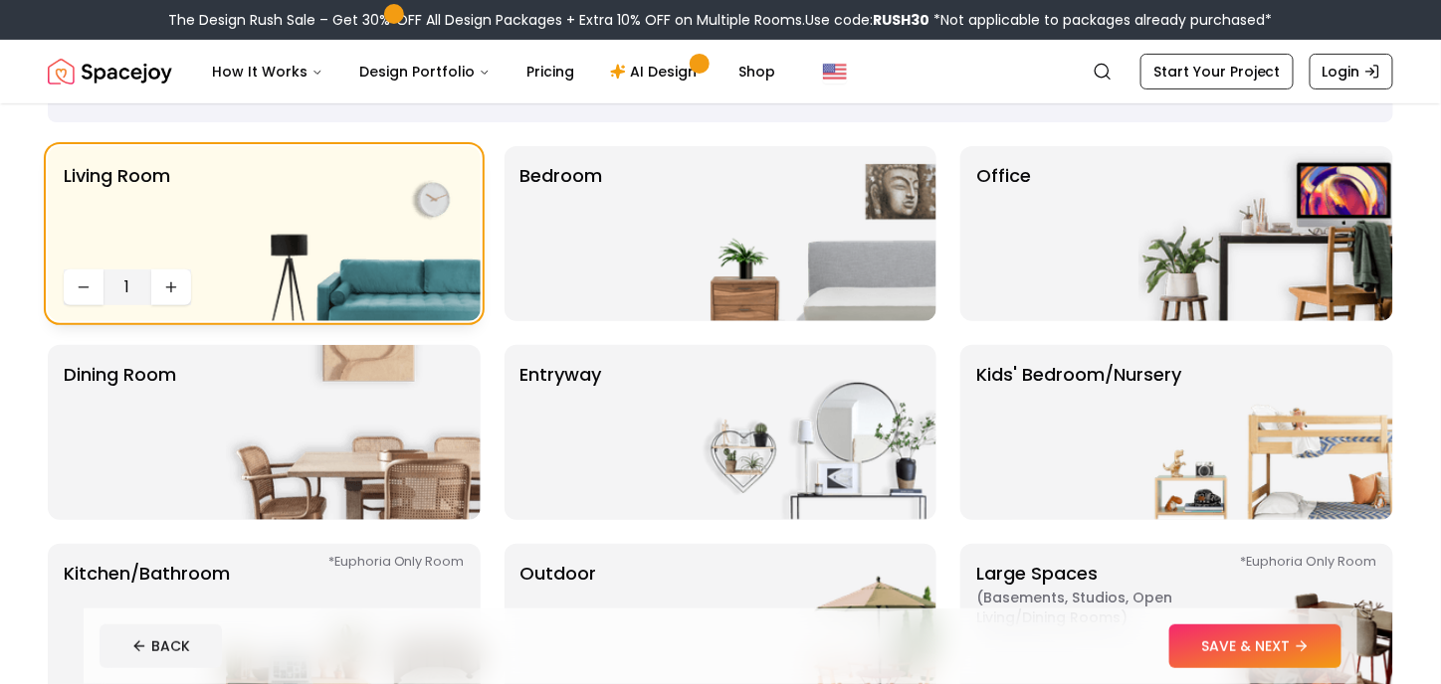
scroll to position [133, 0]
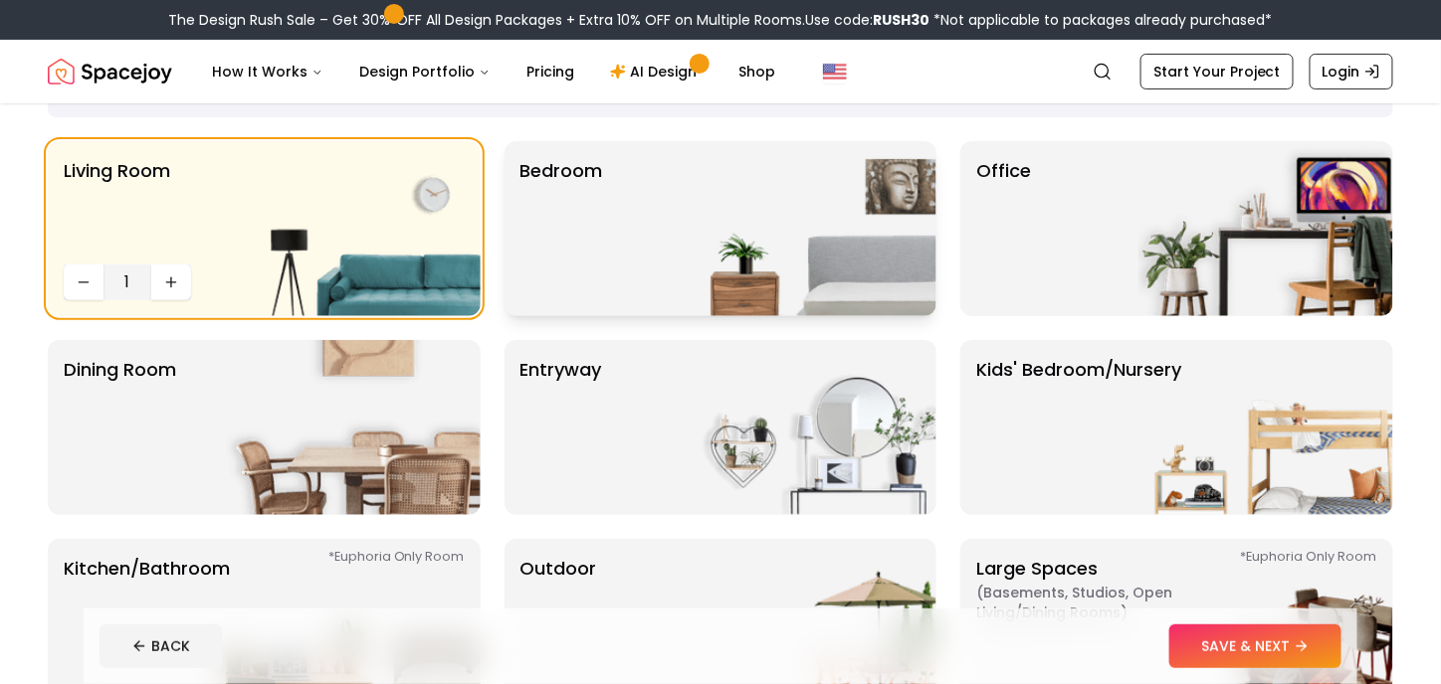
click at [618, 250] on div "Bedroom" at bounding box center [720, 228] width 433 height 175
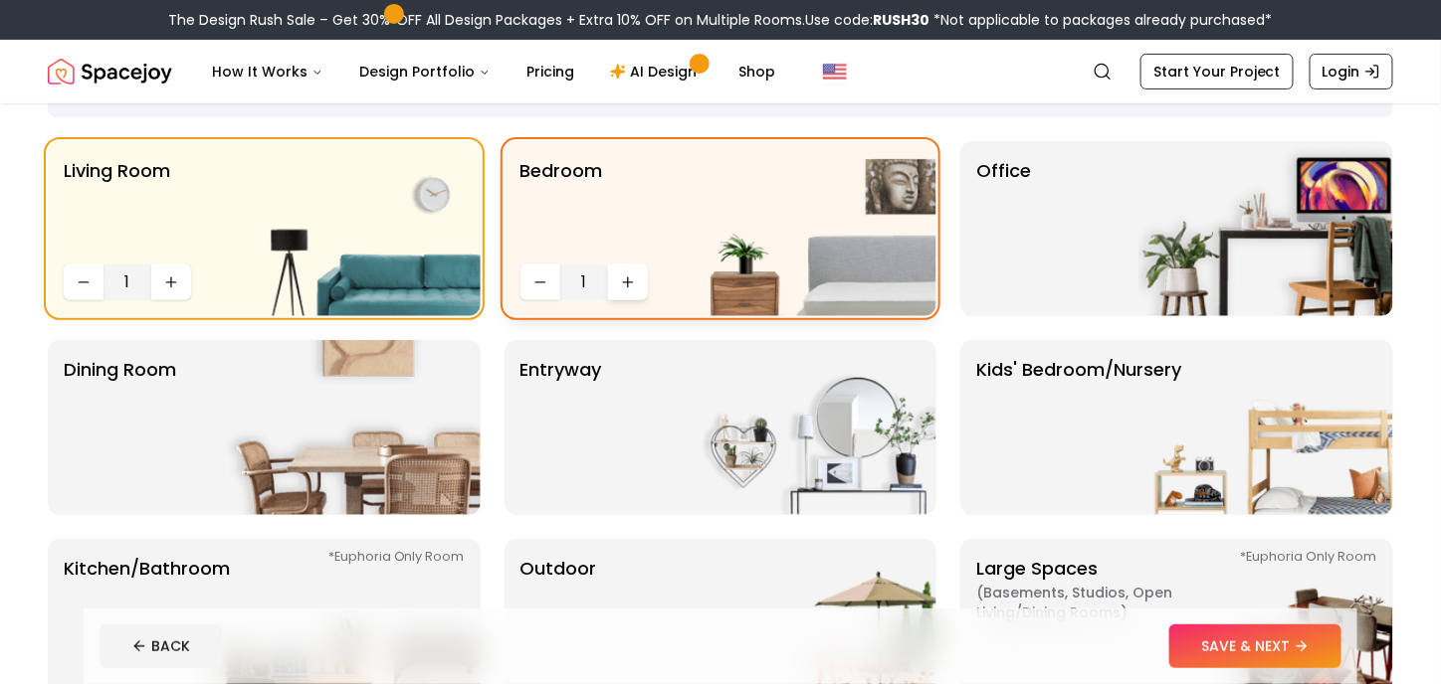
click at [619, 273] on button "Increase quantity" at bounding box center [628, 283] width 40 height 36
click at [634, 262] on div "Bedroom 2" at bounding box center [720, 228] width 433 height 175
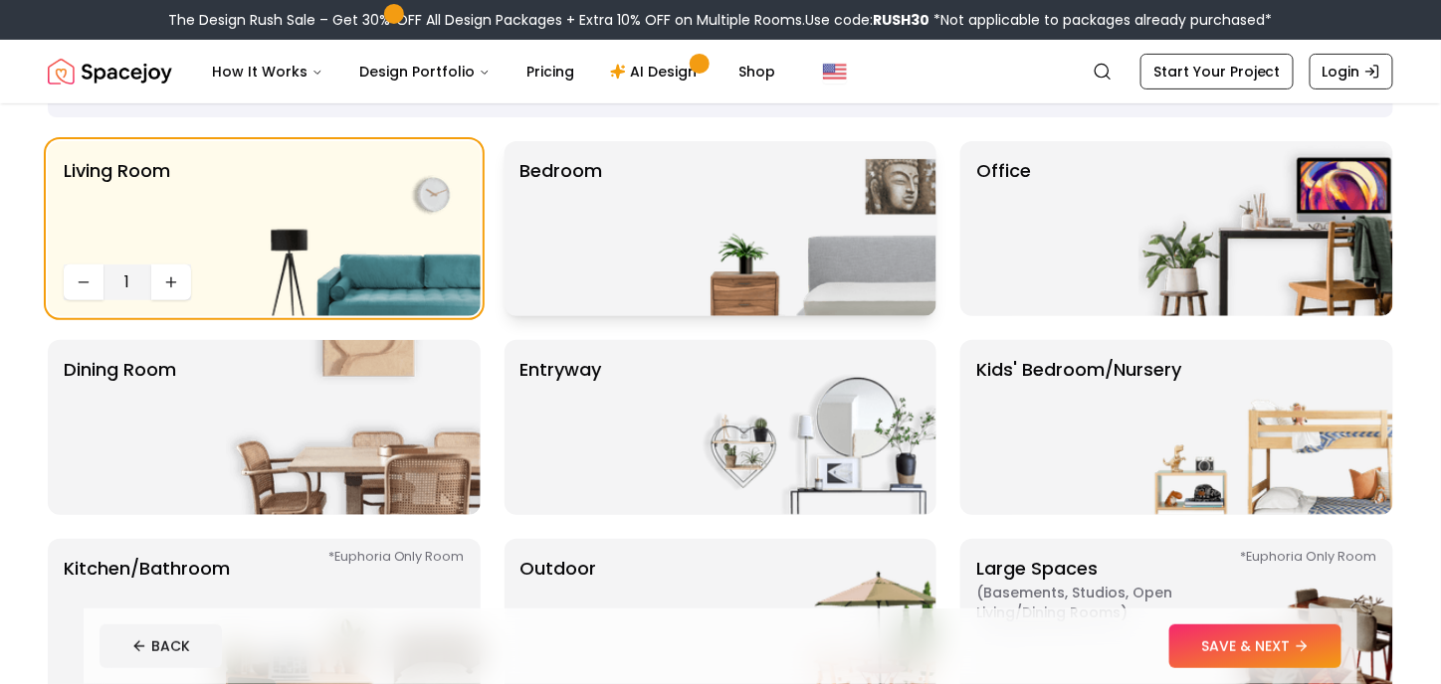
click at [627, 249] on div "Bedroom" at bounding box center [720, 228] width 433 height 175
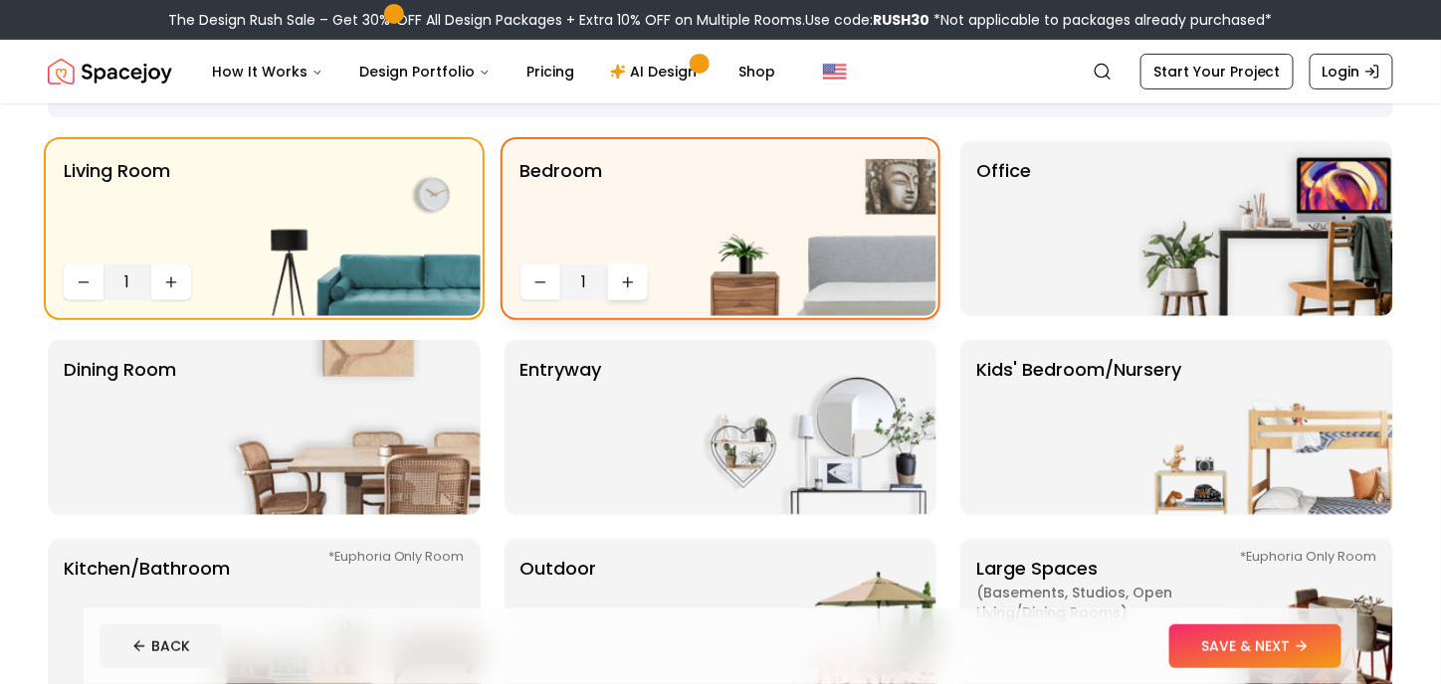
click at [620, 286] on icon "Increase quantity" at bounding box center [628, 283] width 16 height 16
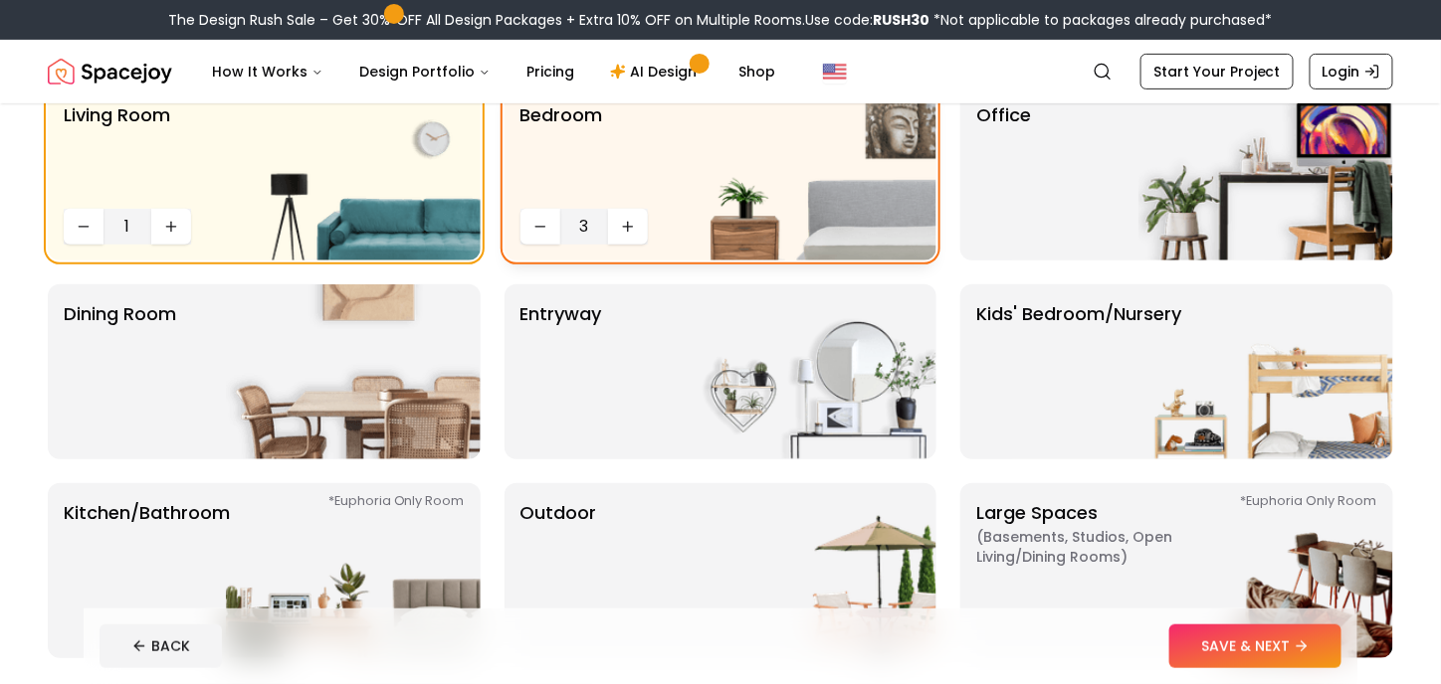
scroll to position [191, 0]
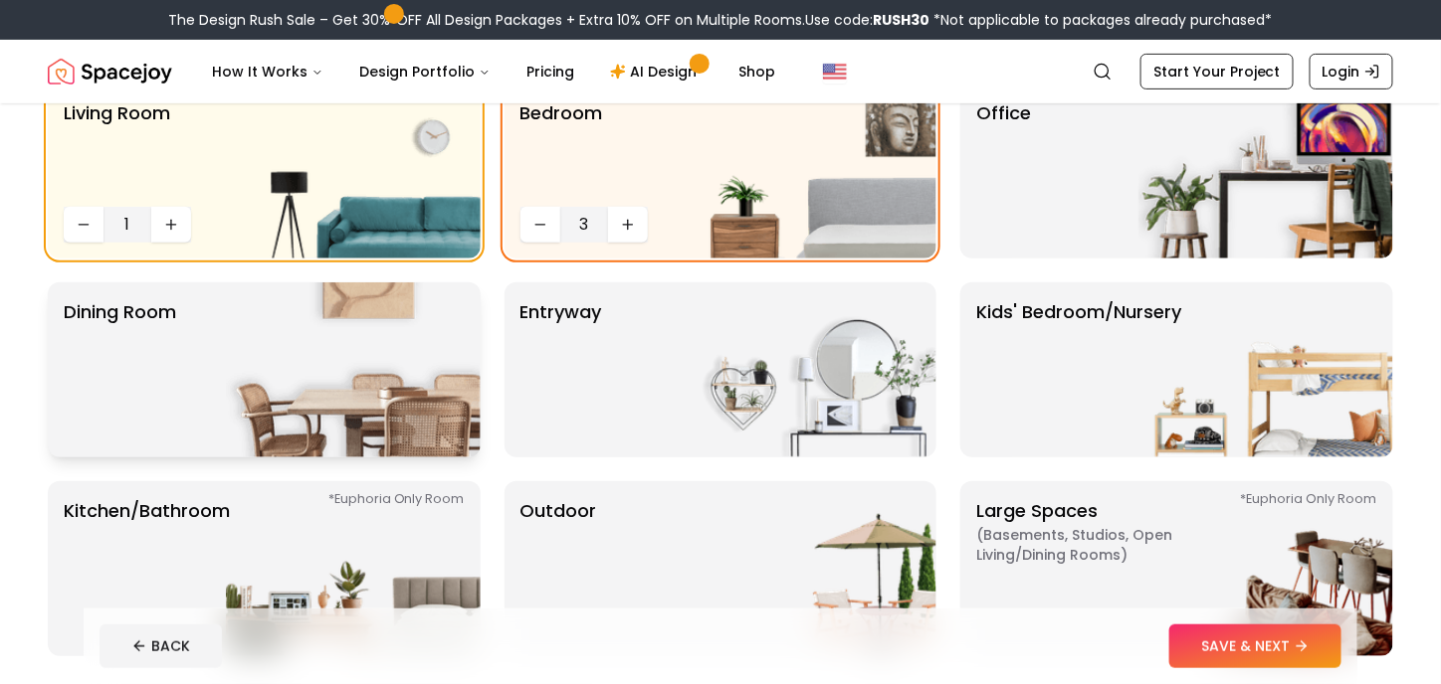
click at [391, 363] on img at bounding box center [353, 370] width 255 height 175
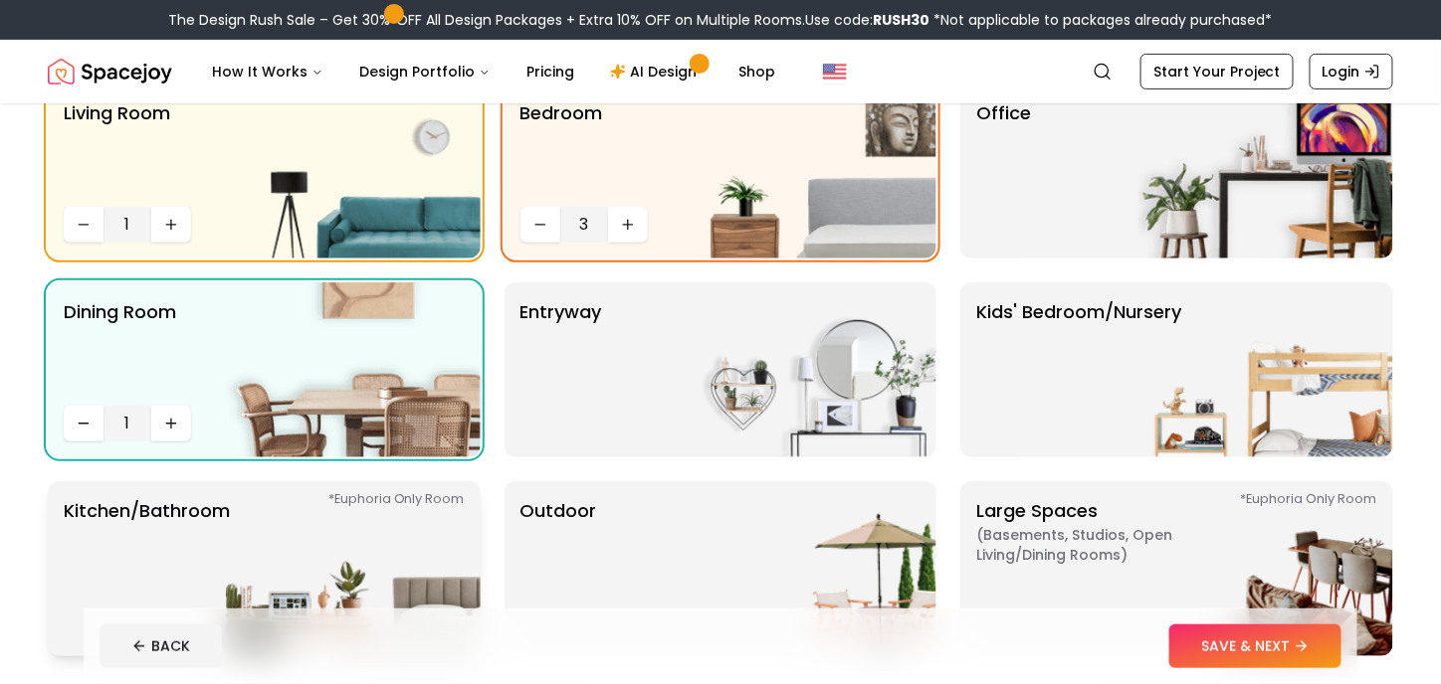
click at [364, 527] on img at bounding box center [353, 569] width 255 height 175
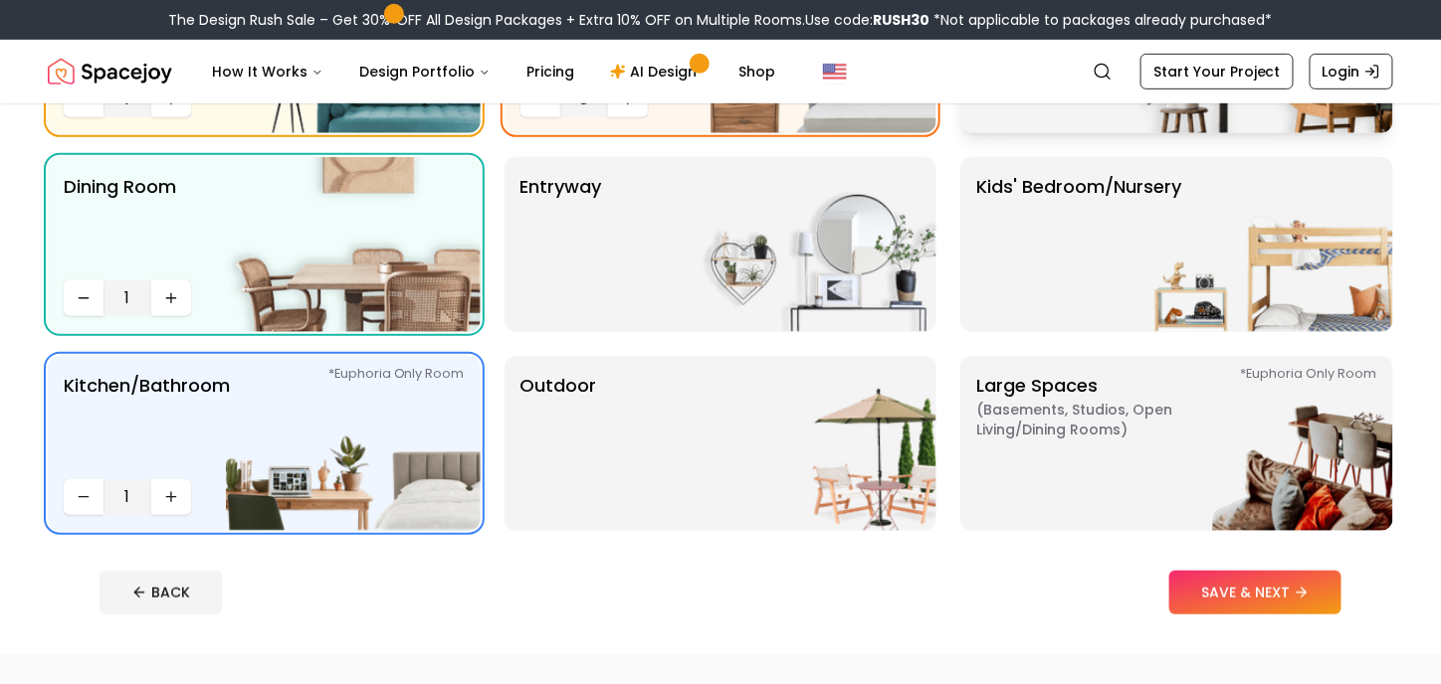
scroll to position [318, 0]
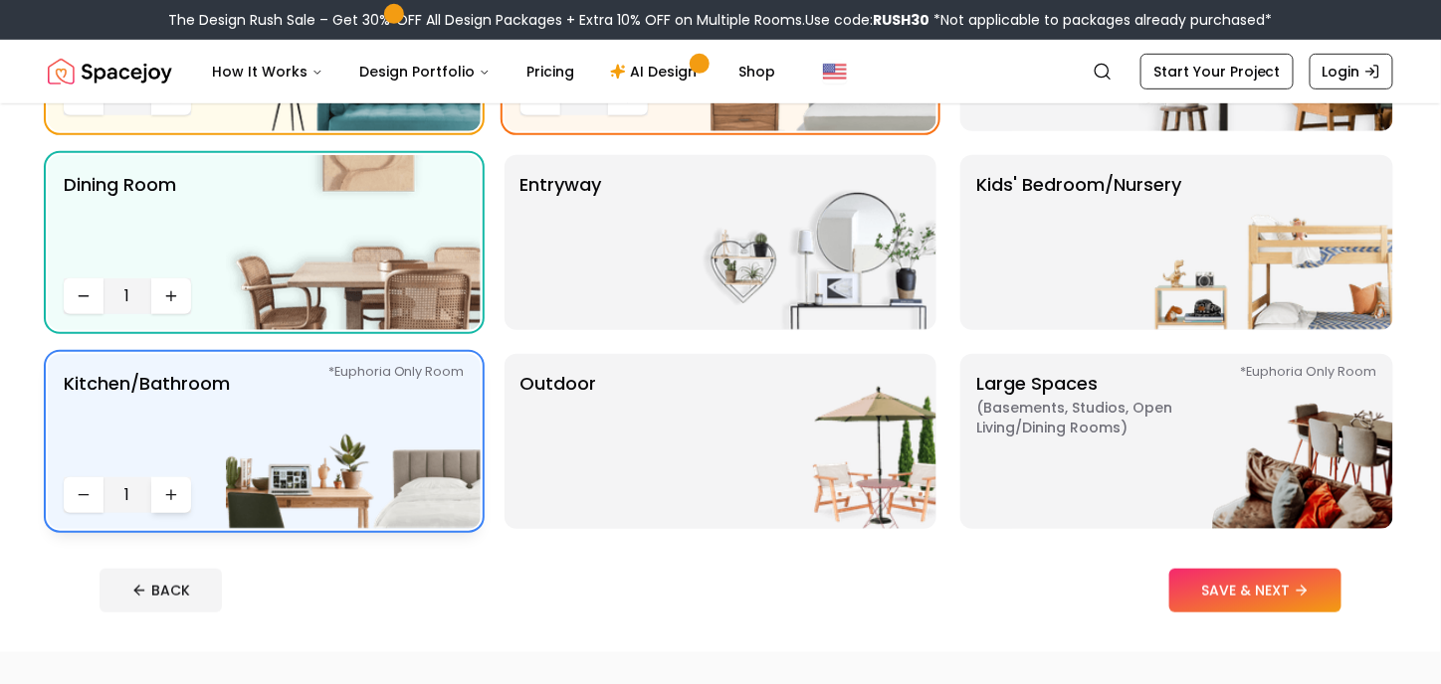
click at [179, 485] on button "Increase quantity" at bounding box center [171, 496] width 40 height 36
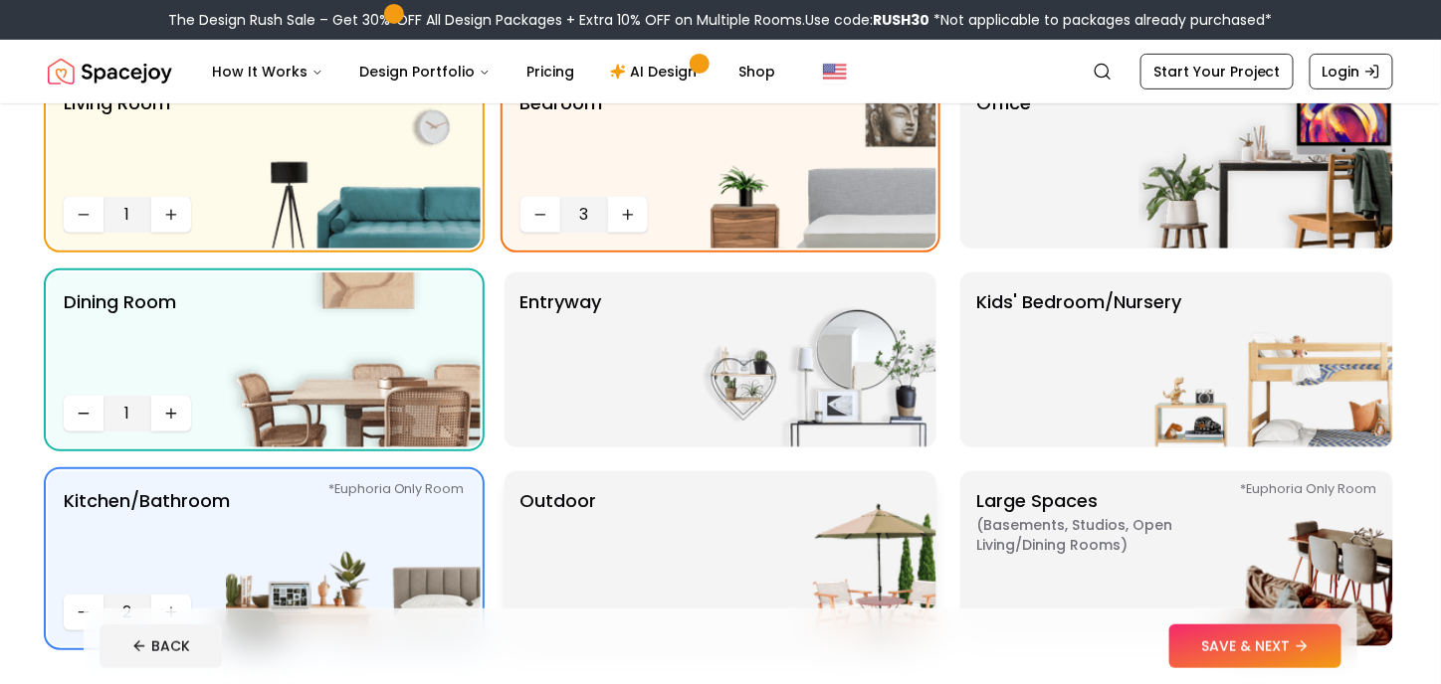
scroll to position [181, 0]
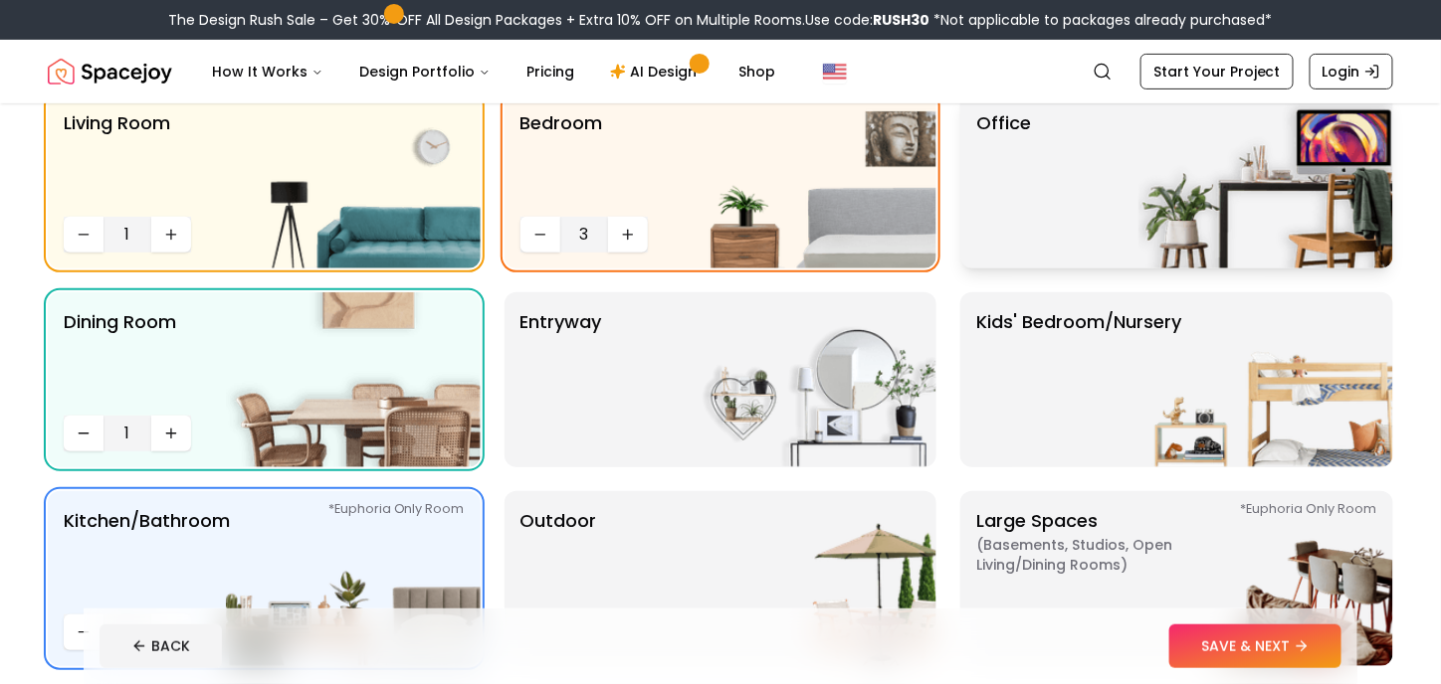
click at [1166, 213] on img at bounding box center [1265, 181] width 255 height 175
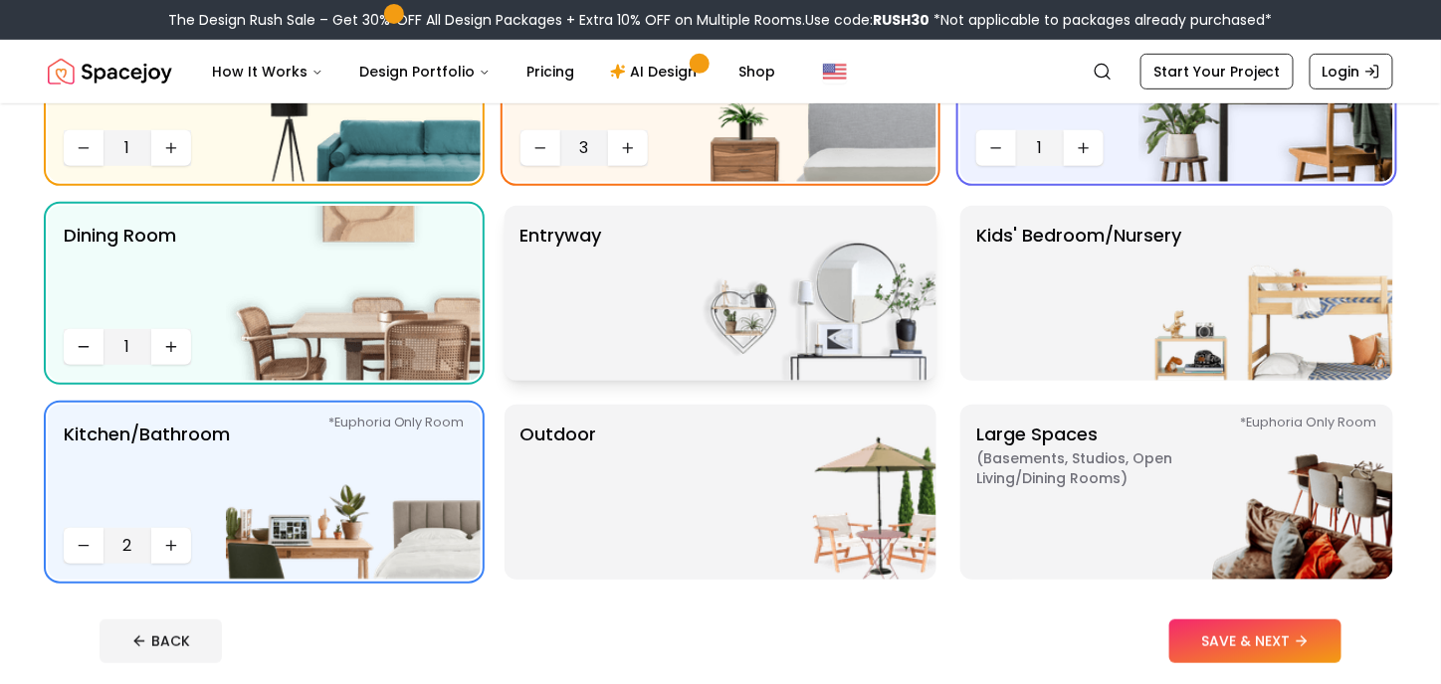
scroll to position [269, 0]
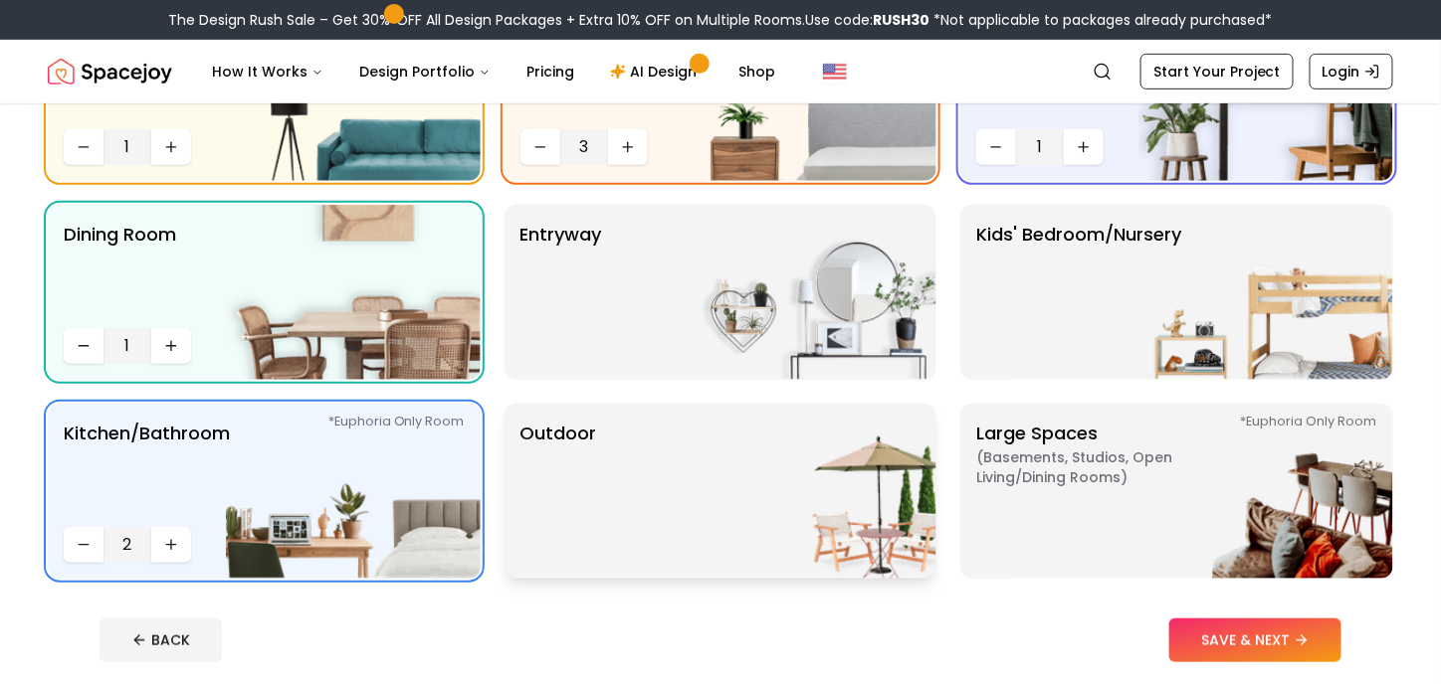
click at [802, 479] on img at bounding box center [808, 491] width 255 height 175
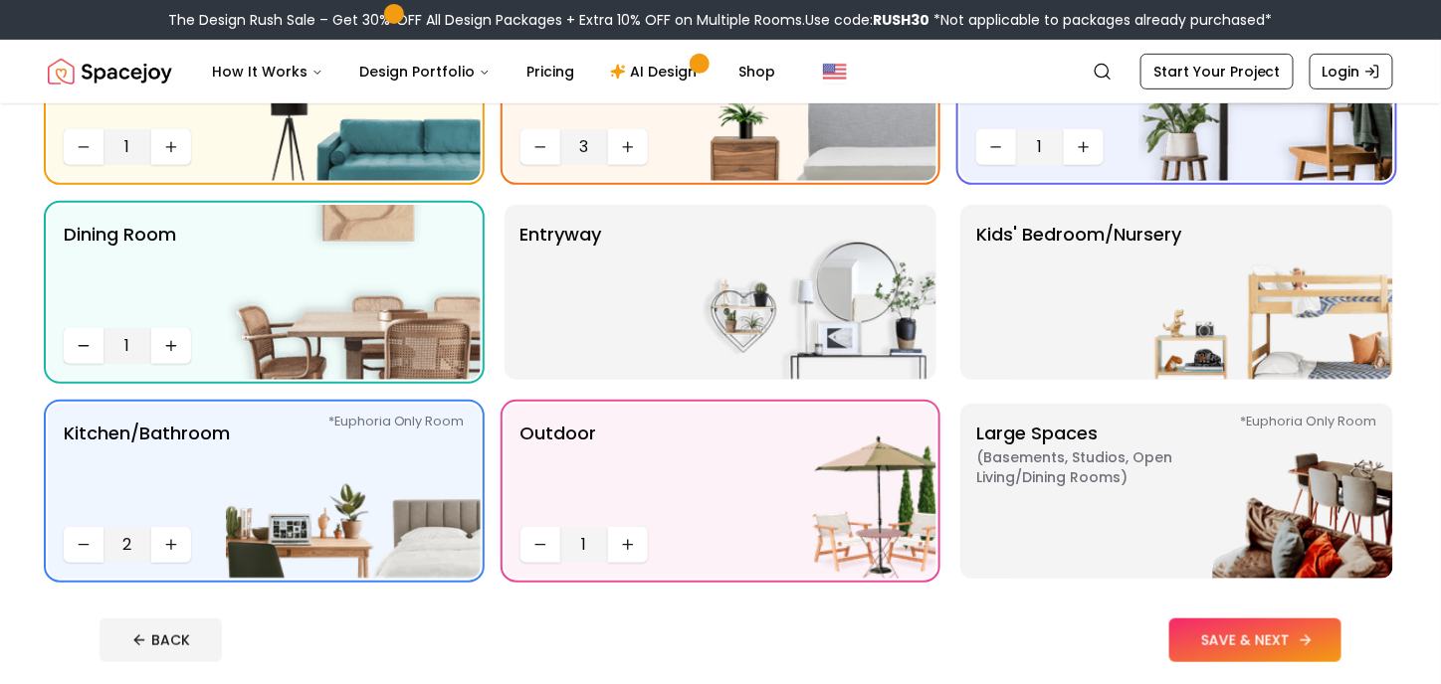
click at [1192, 624] on button "SAVE & NEXT" at bounding box center [1255, 641] width 172 height 44
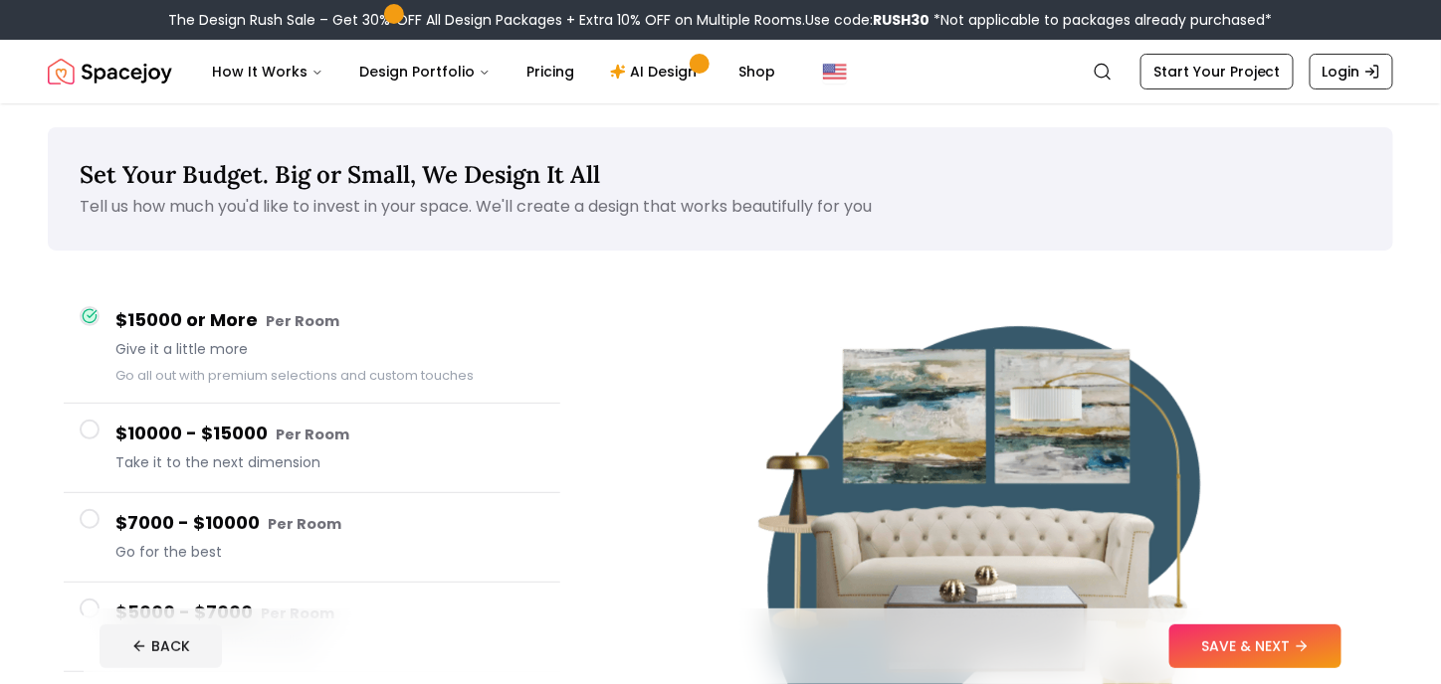
scroll to position [145, 0]
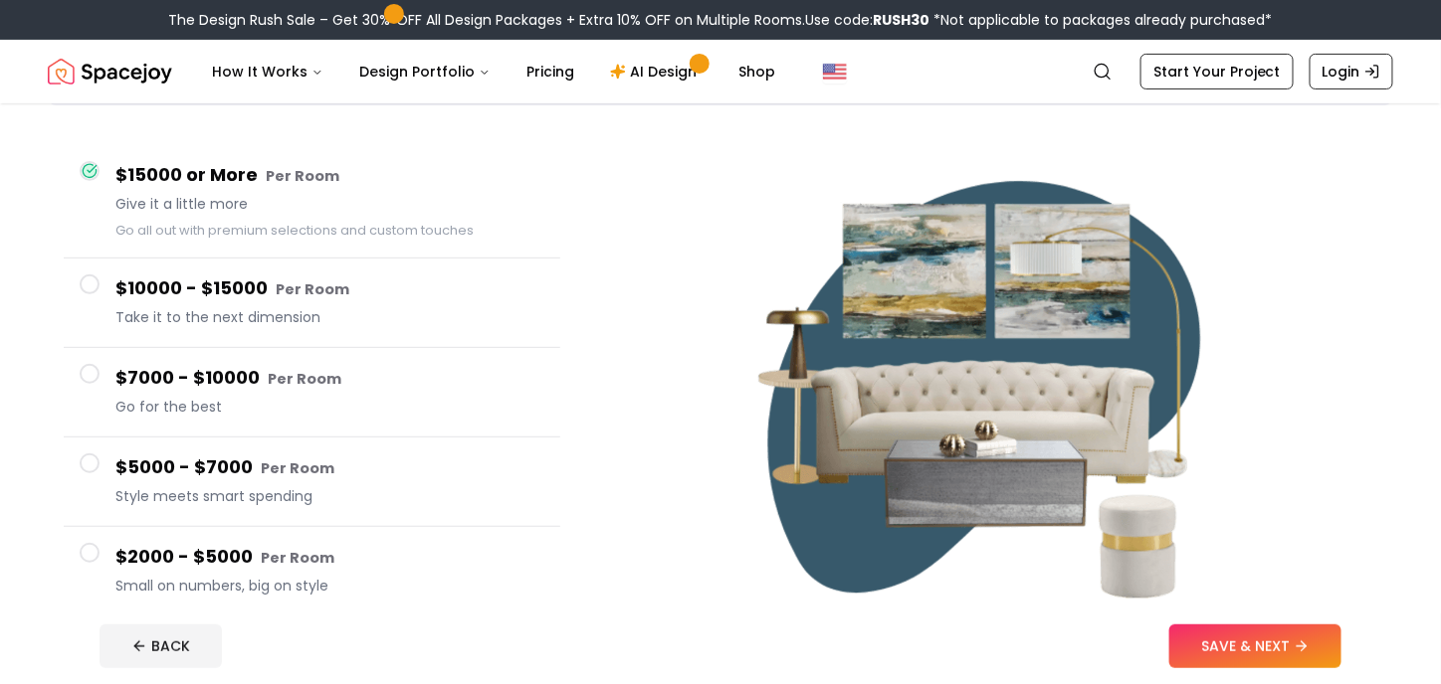
click at [92, 373] on span at bounding box center [90, 374] width 20 height 20
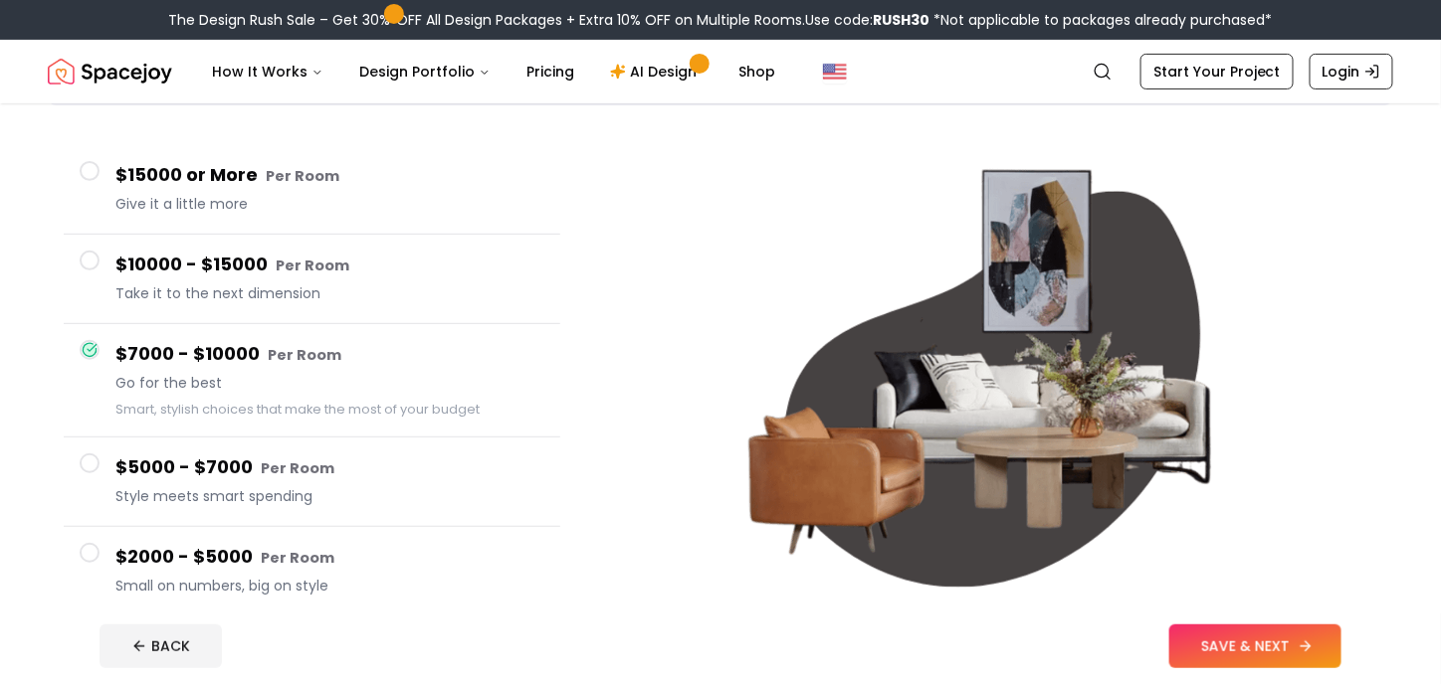
click at [1206, 647] on button "SAVE & NEXT" at bounding box center [1255, 647] width 172 height 44
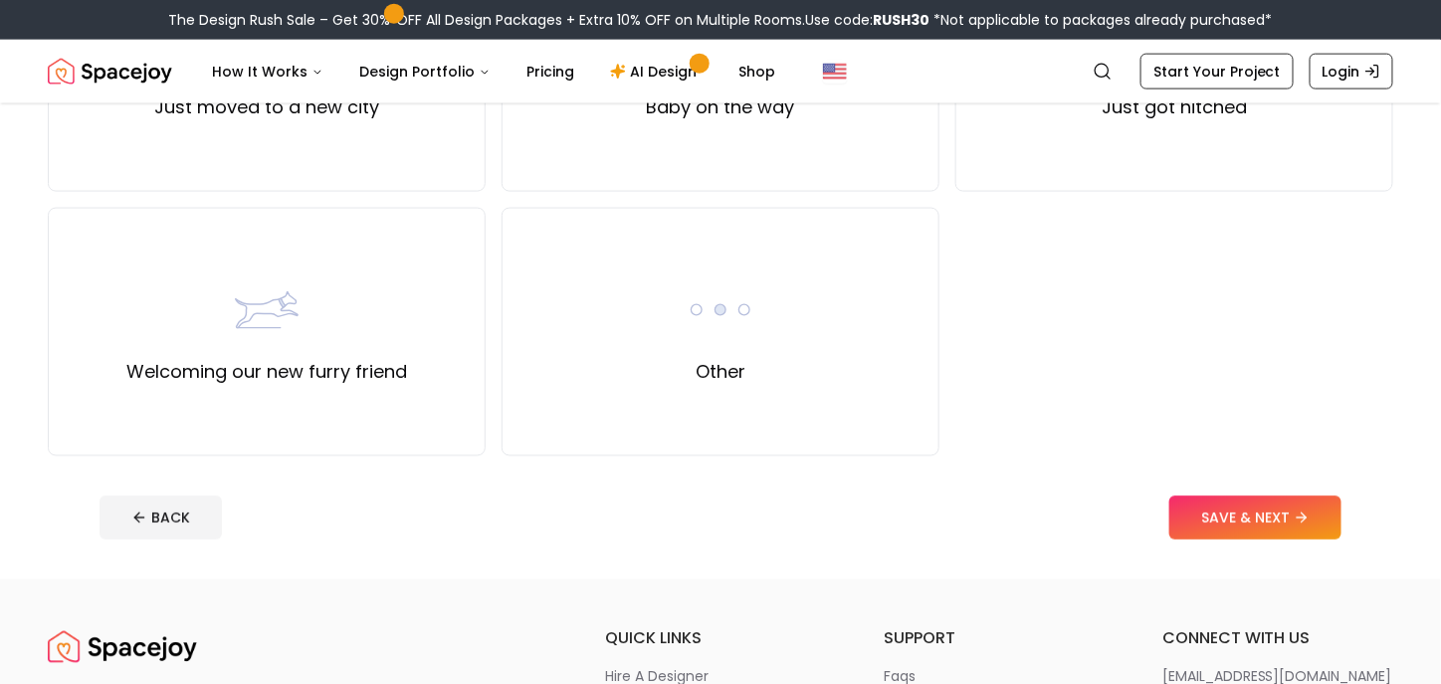
scroll to position [862, 0]
click at [625, 384] on div "Other" at bounding box center [720, 331] width 438 height 249
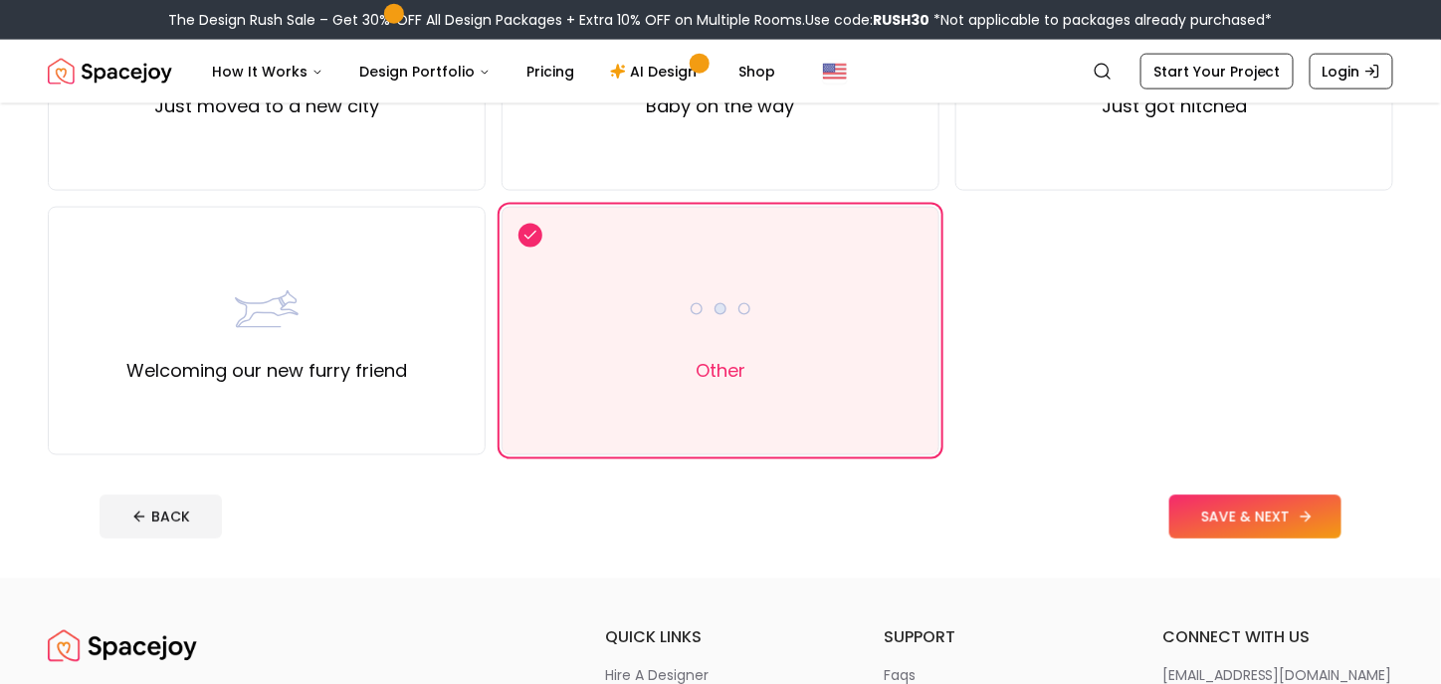
click at [1210, 515] on button "SAVE & NEXT" at bounding box center [1255, 517] width 172 height 44
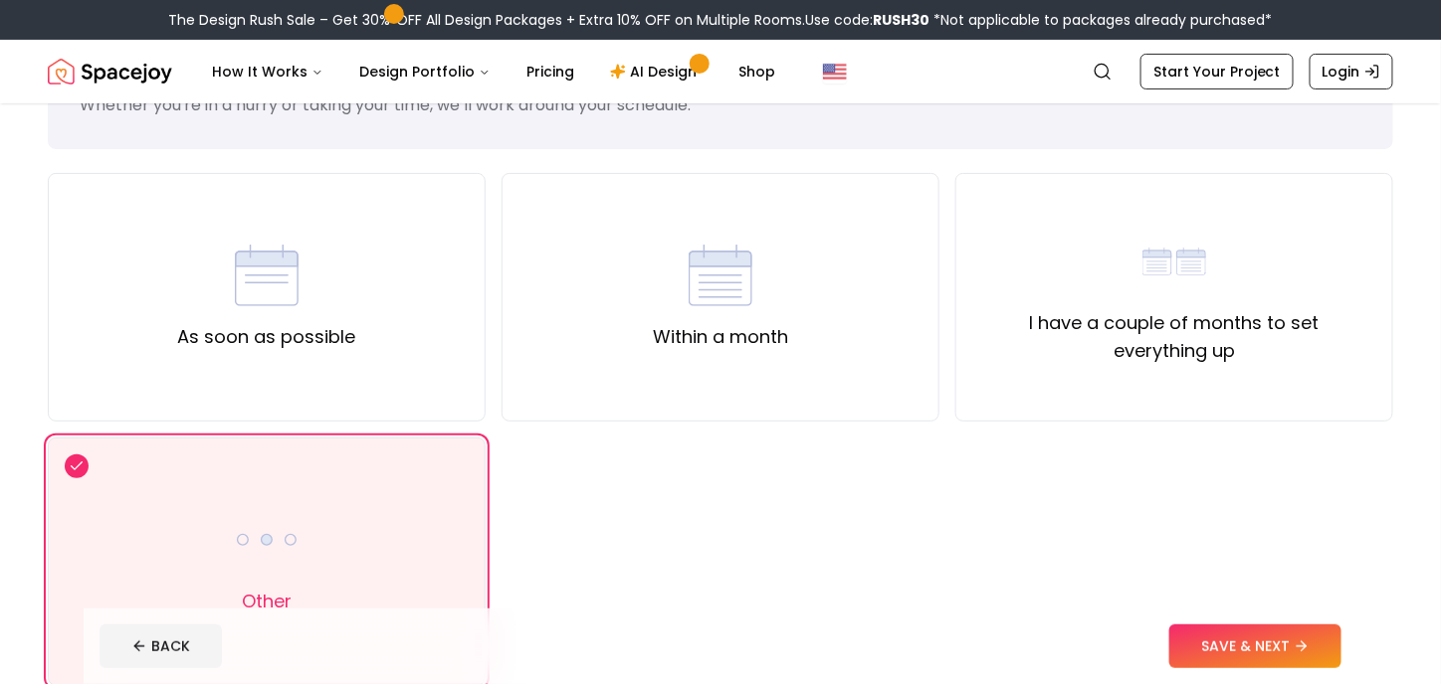
scroll to position [86, 0]
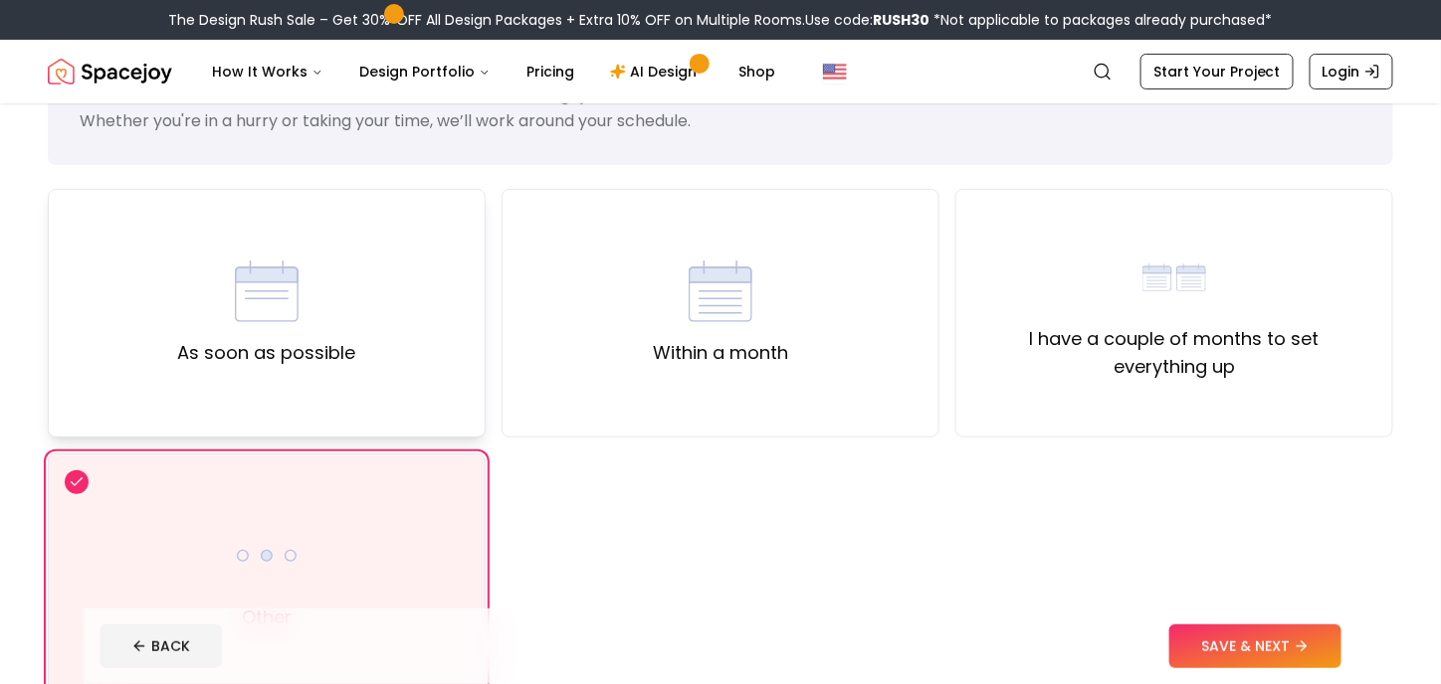
click at [445, 371] on div "As soon as possible" at bounding box center [267, 313] width 438 height 249
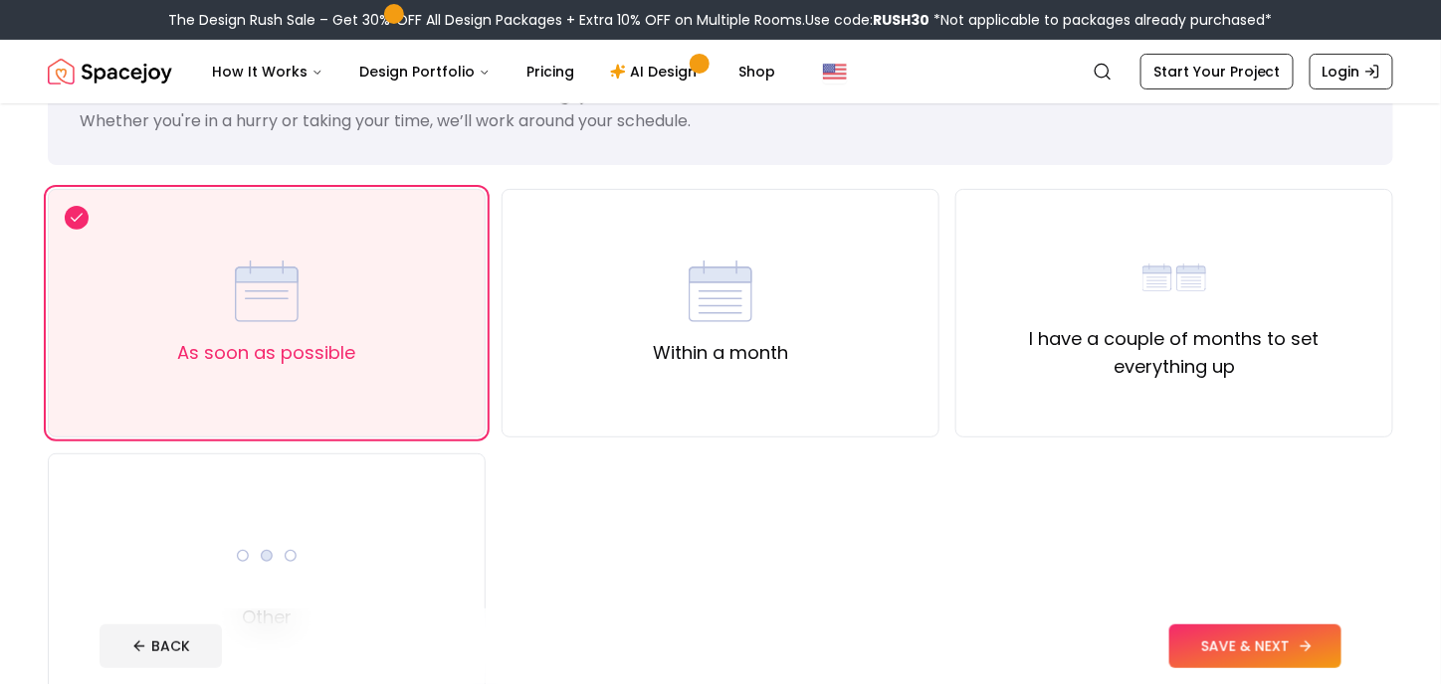
click at [1197, 632] on button "SAVE & NEXT" at bounding box center [1255, 647] width 172 height 44
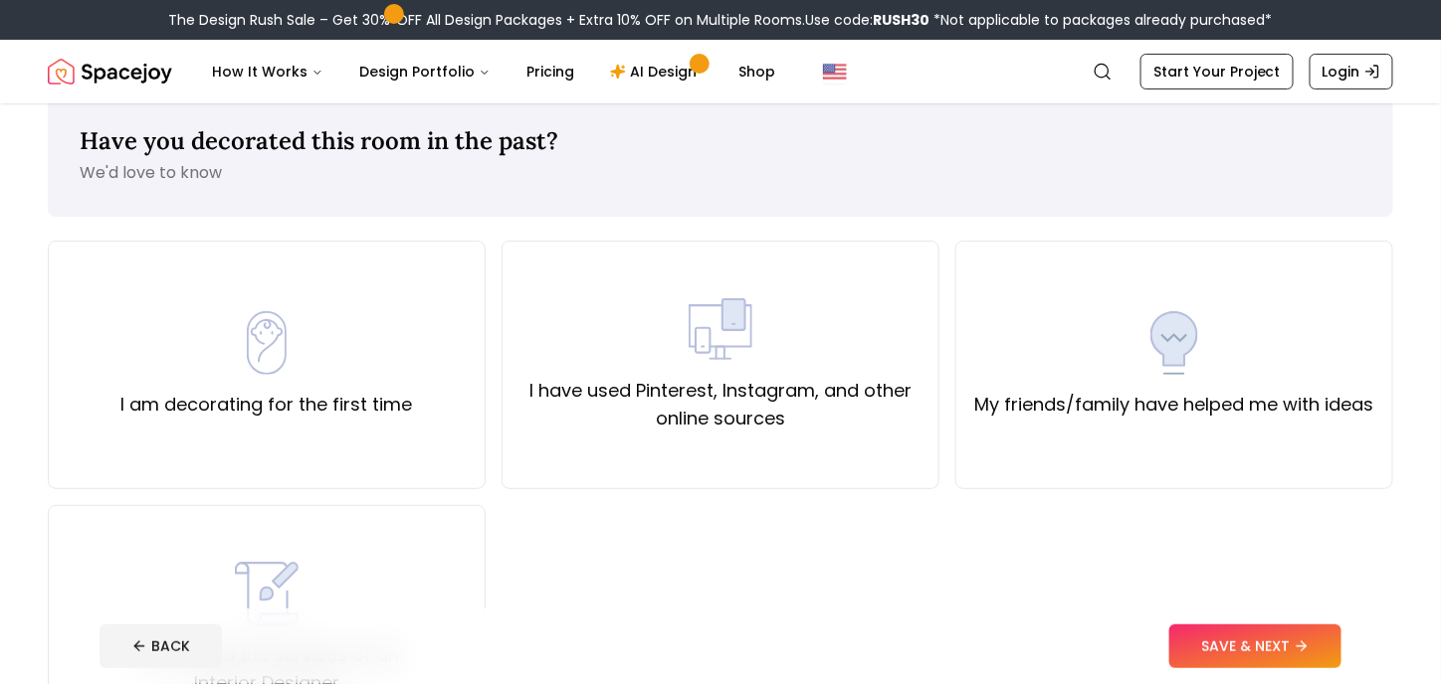
scroll to position [32, 0]
click at [388, 372] on div "I am decorating for the first time" at bounding box center [266, 366] width 291 height 107
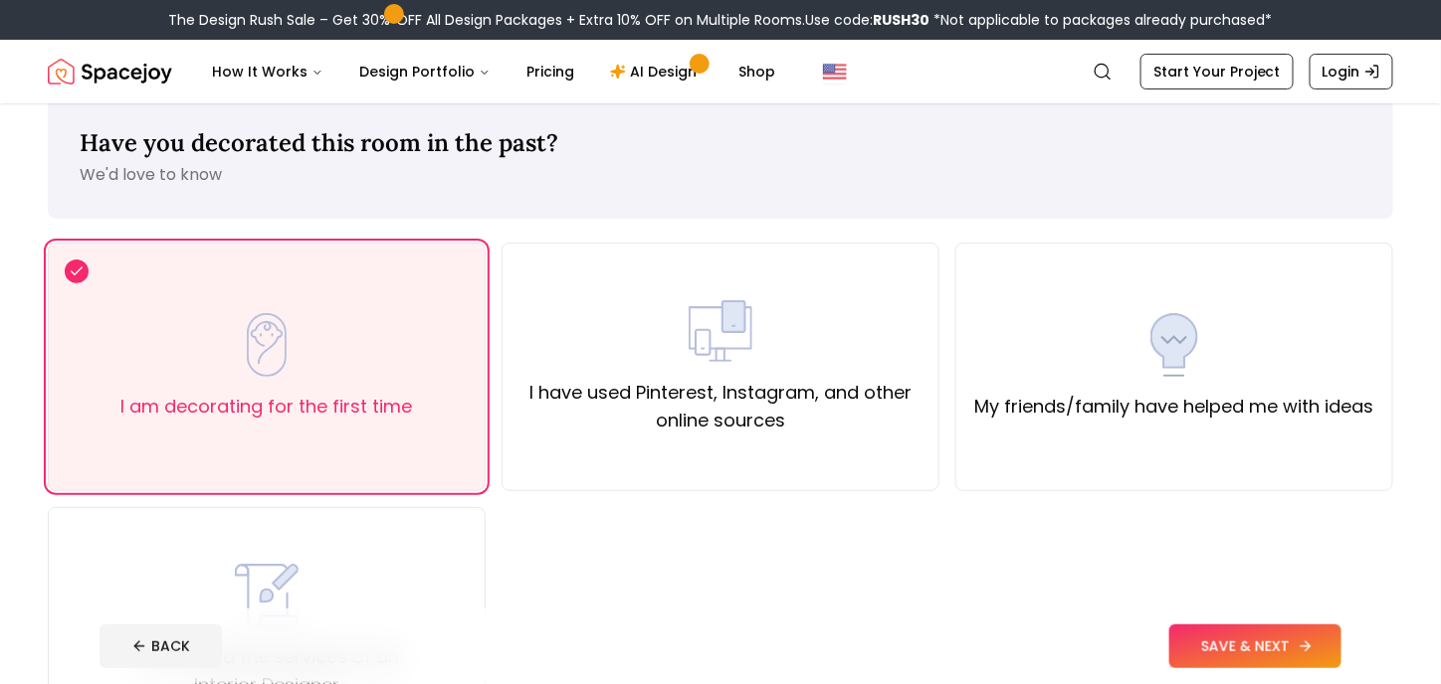
click at [1207, 630] on button "SAVE & NEXT" at bounding box center [1255, 647] width 172 height 44
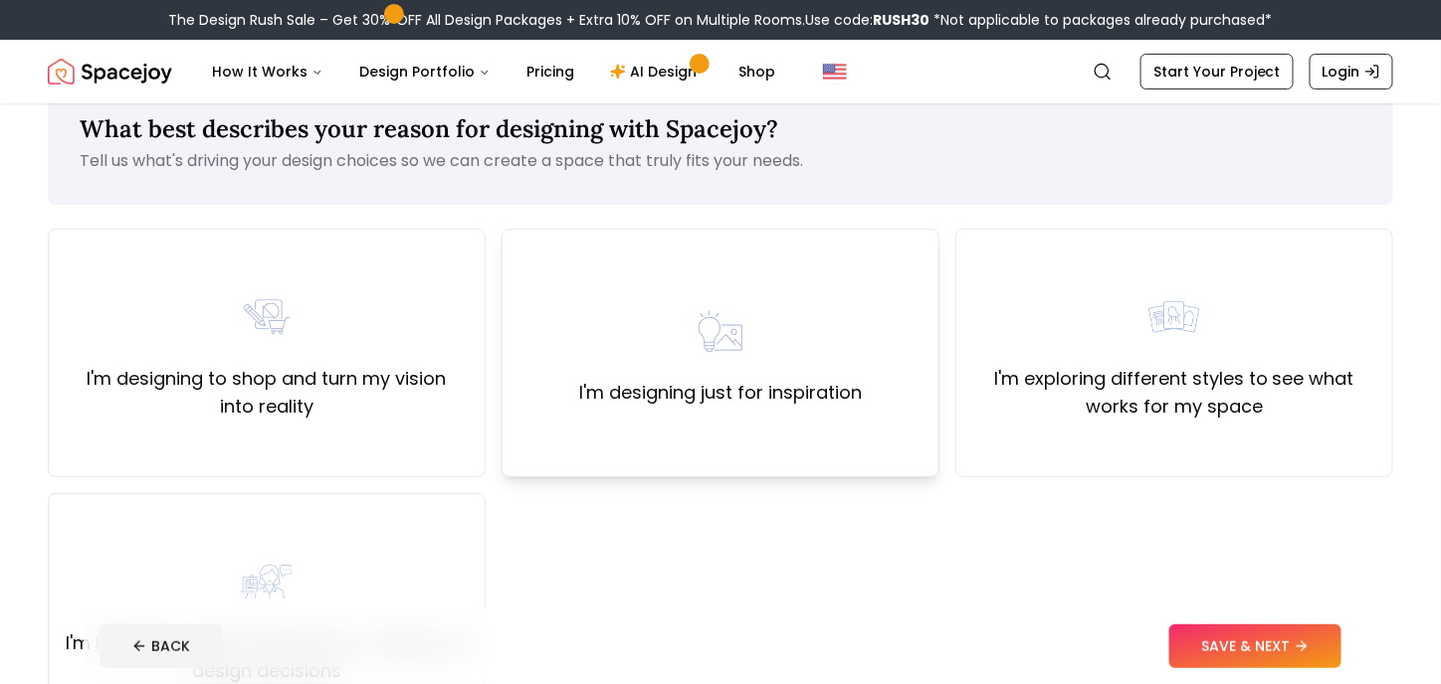
scroll to position [46, 0]
click at [829, 277] on div "I'm designing just for inspiration" at bounding box center [720, 353] width 438 height 249
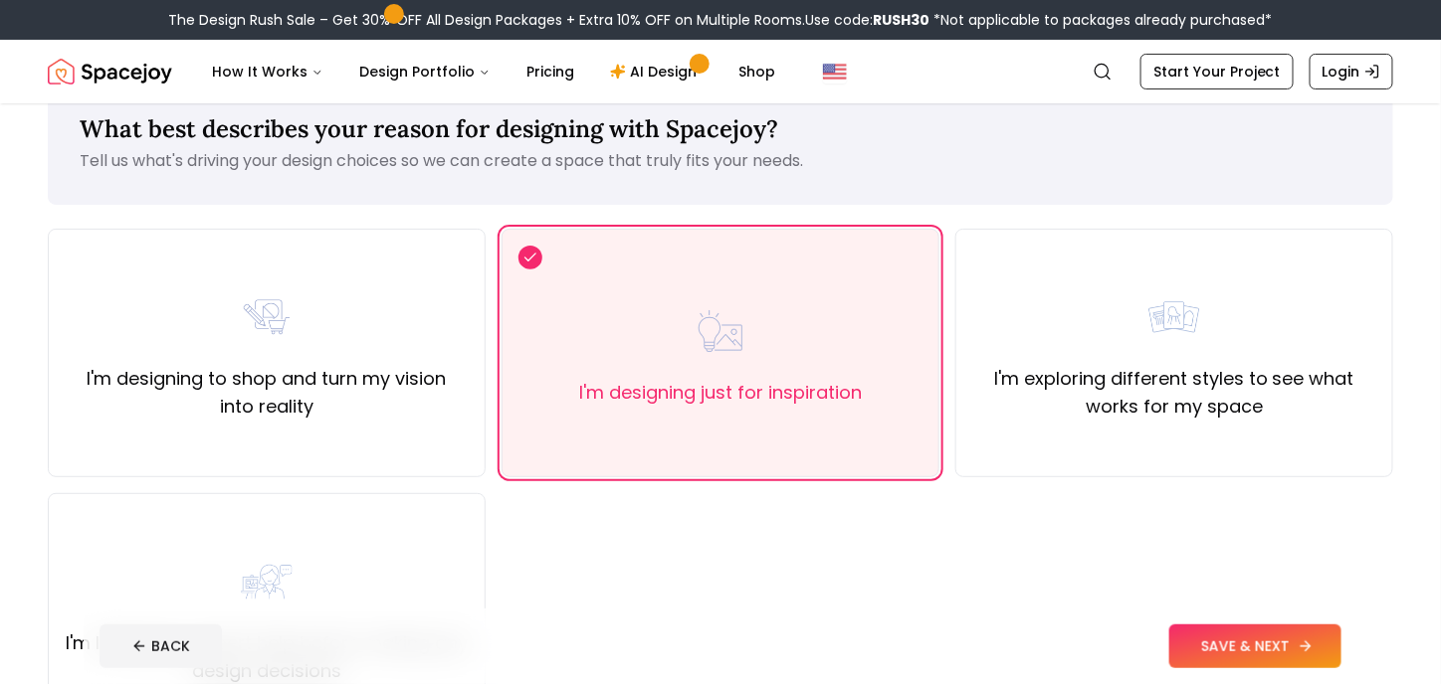
click at [1251, 628] on button "SAVE & NEXT" at bounding box center [1255, 647] width 172 height 44
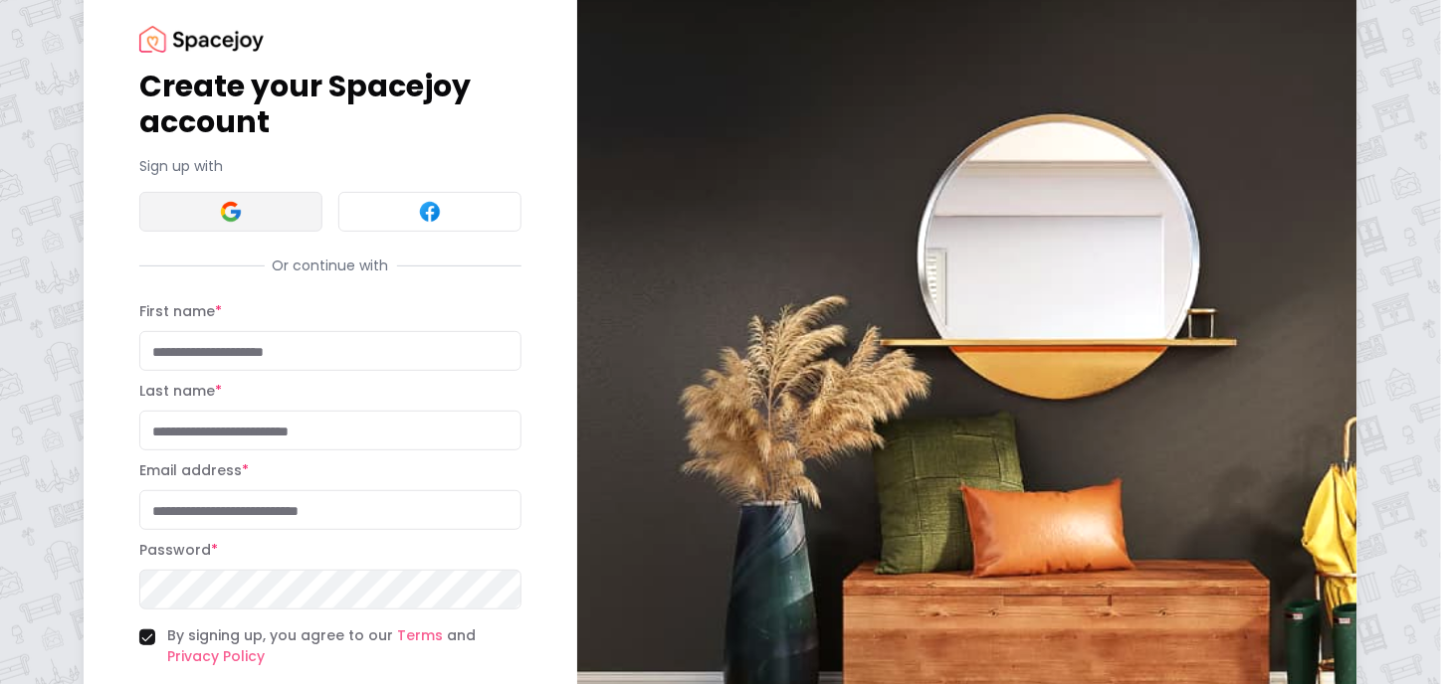
click at [229, 212] on img at bounding box center [231, 212] width 24 height 24
